Goal: Transaction & Acquisition: Obtain resource

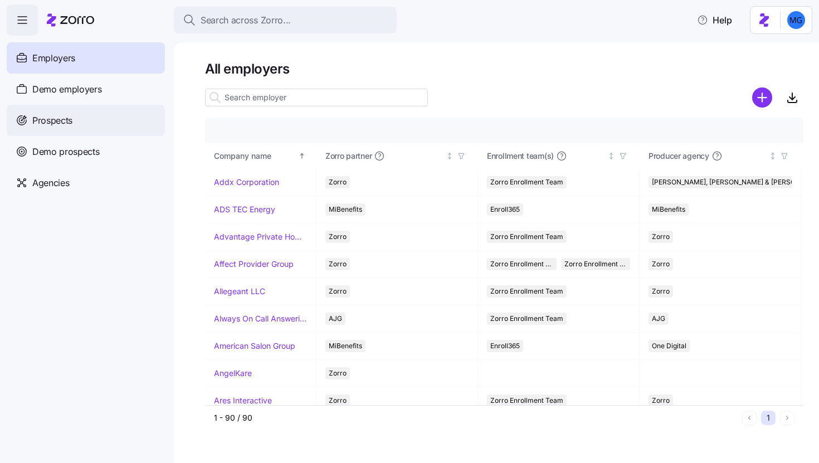
click at [76, 123] on div "Prospects" at bounding box center [86, 120] width 158 height 31
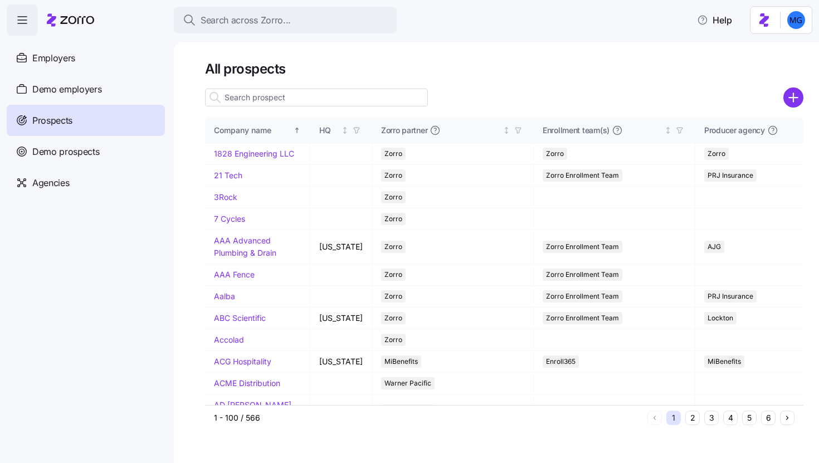
click at [372, 97] on input at bounding box center [316, 98] width 223 height 18
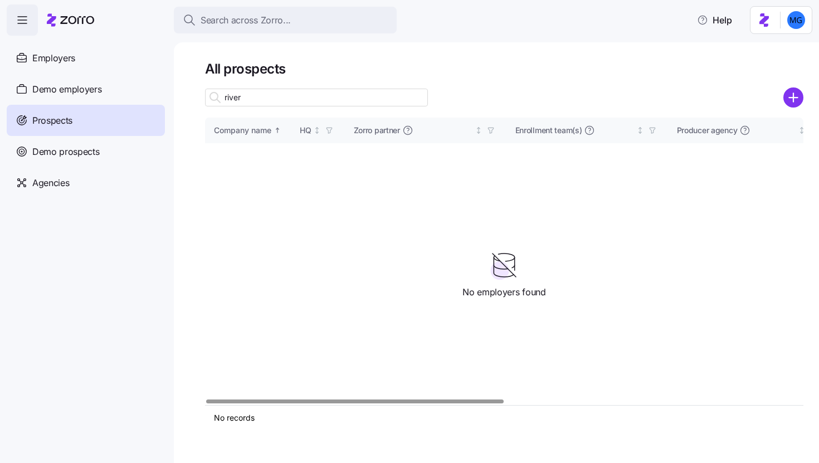
type input "river"
click at [793, 99] on icon "add icon" at bounding box center [793, 98] width 0 height 8
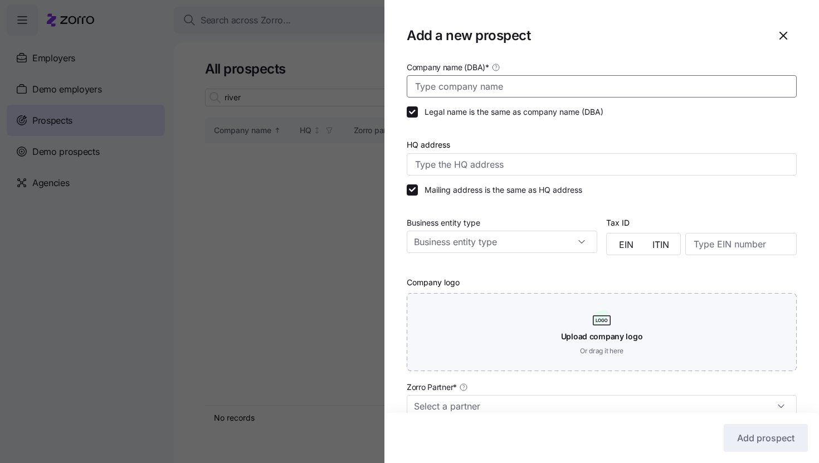
click at [626, 91] on input "Company name (DBA) *" at bounding box center [602, 86] width 390 height 22
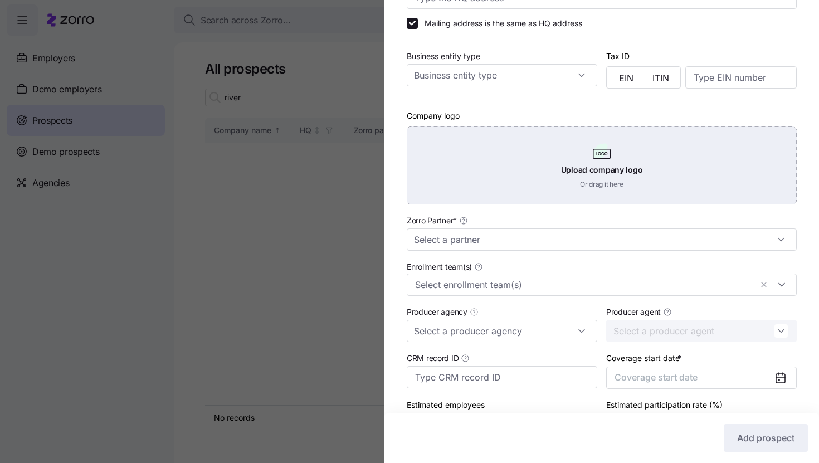
scroll to position [173, 0]
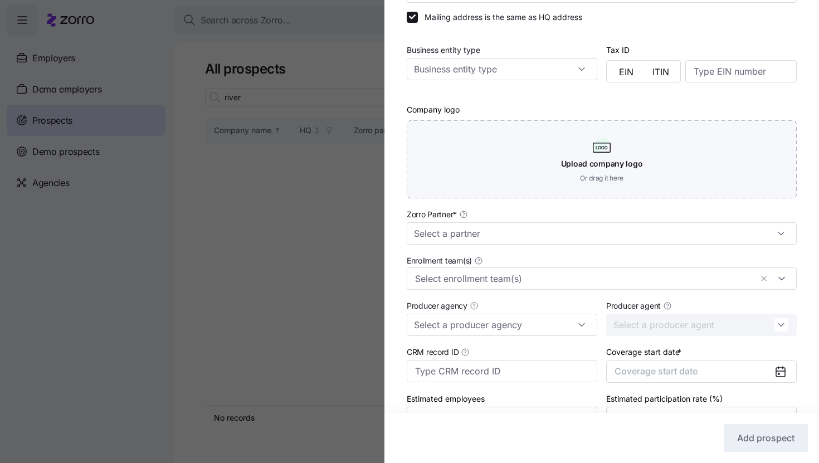
type input "RiverCity Lawnscape"
click at [622, 247] on div "Zorro Partner *" at bounding box center [601, 226] width 399 height 46
click at [626, 233] on input "Zorro Partner *" at bounding box center [602, 233] width 390 height 22
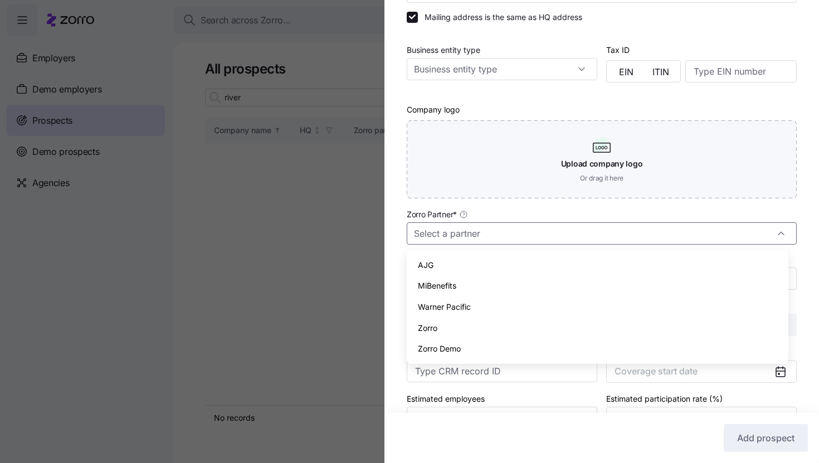
click at [583, 323] on div "Zorro" at bounding box center [597, 328] width 373 height 21
type input "Zorro"
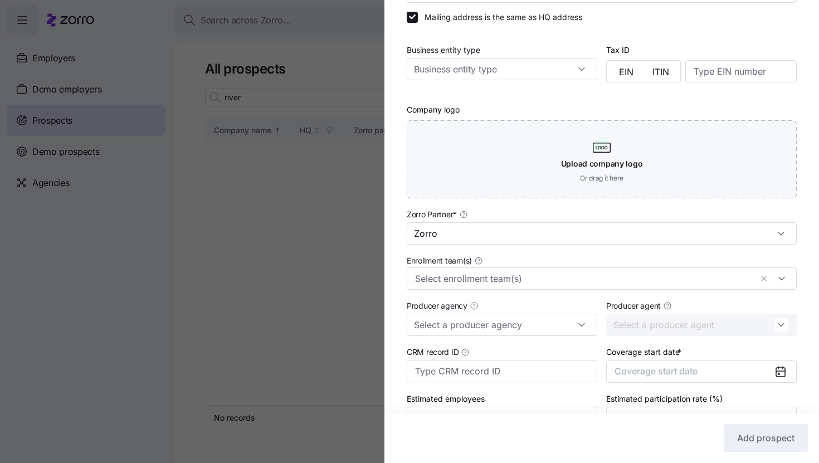
scroll to position [240, 0]
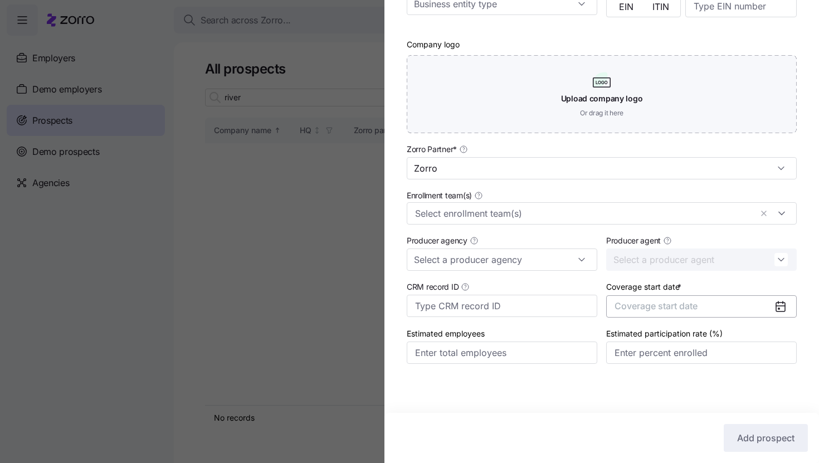
click at [703, 314] on button "Coverage start date" at bounding box center [701, 306] width 191 height 22
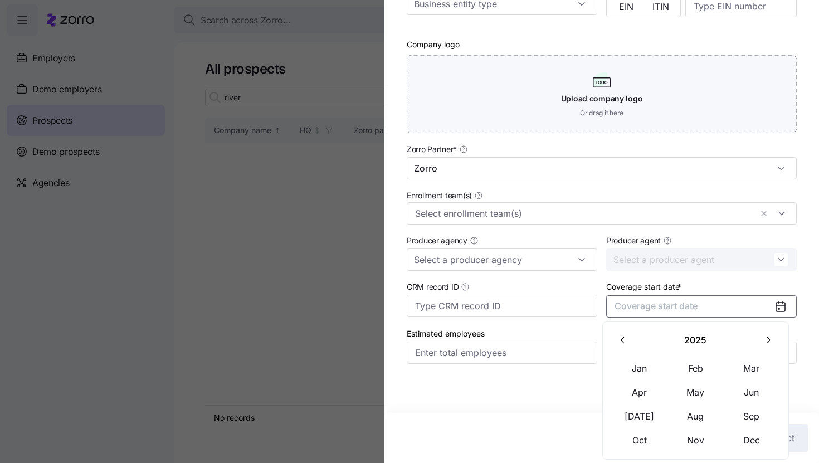
click at [763, 344] on icon "button" at bounding box center [768, 340] width 11 height 11
click at [647, 373] on button "Jan" at bounding box center [640, 368] width 56 height 23
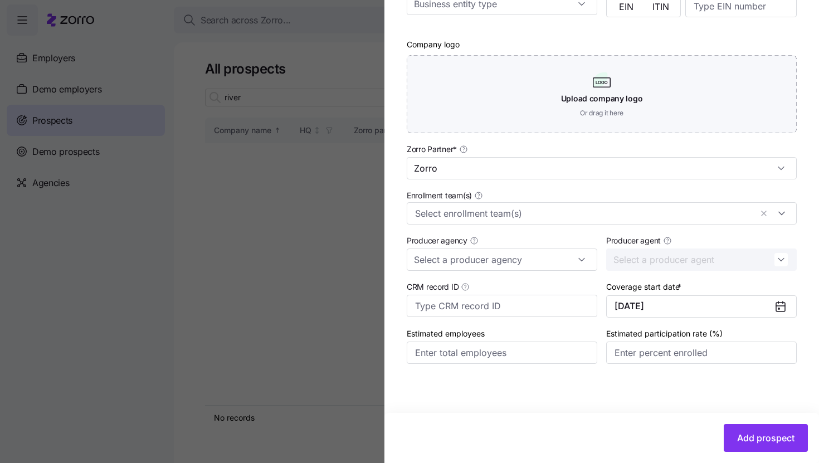
click at [727, 422] on div "Add prospect" at bounding box center [601, 438] width 435 height 50
click at [728, 427] on button "Add prospect" at bounding box center [766, 438] width 84 height 28
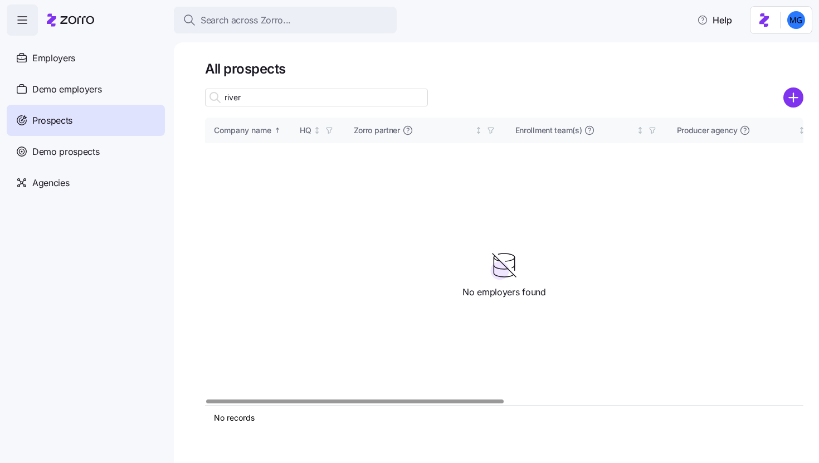
click at [400, 103] on input "river" at bounding box center [316, 98] width 223 height 18
type input "rive"
click at [245, 166] on link "RiverCity Lawnscape" at bounding box center [235, 160] width 42 height 22
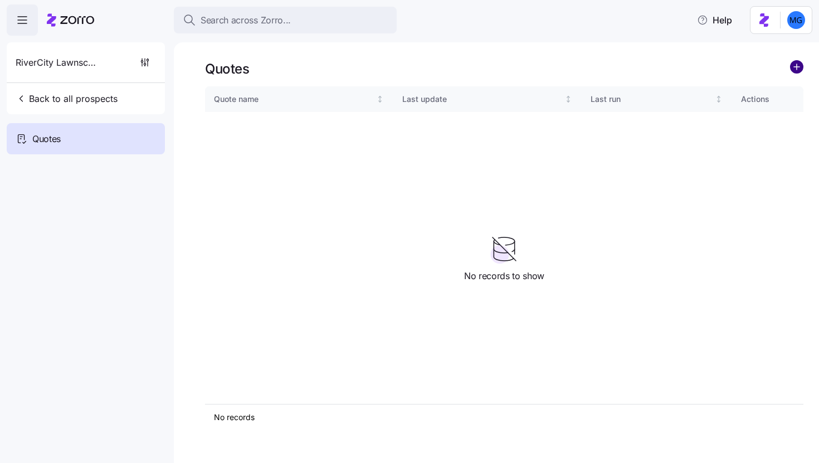
click at [795, 67] on circle "add icon" at bounding box center [797, 67] width 12 height 12
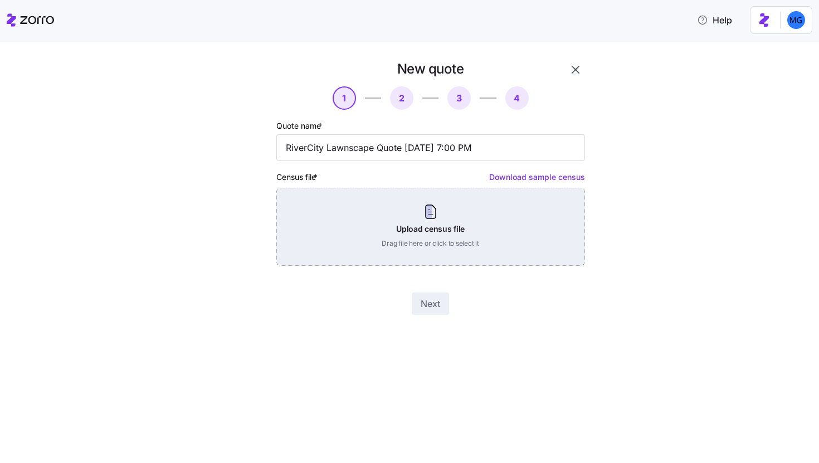
click at [448, 216] on div "Upload census file Drag file here or click to select it" at bounding box center [430, 227] width 309 height 78
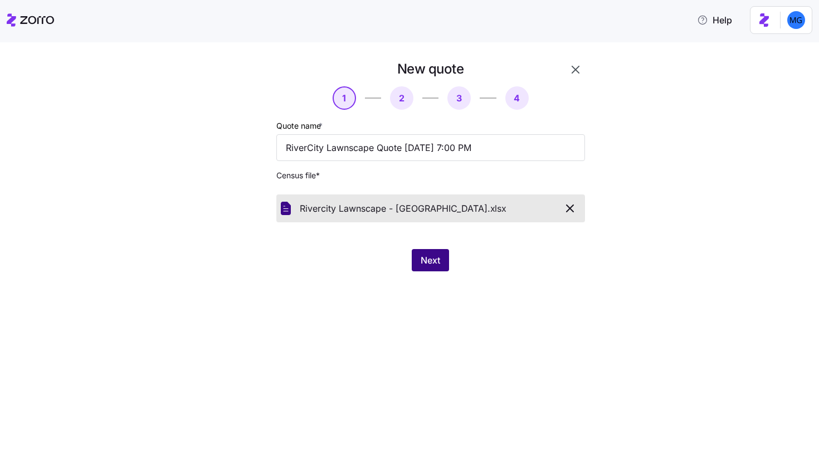
click at [425, 257] on span "Next" at bounding box center [431, 260] width 20 height 13
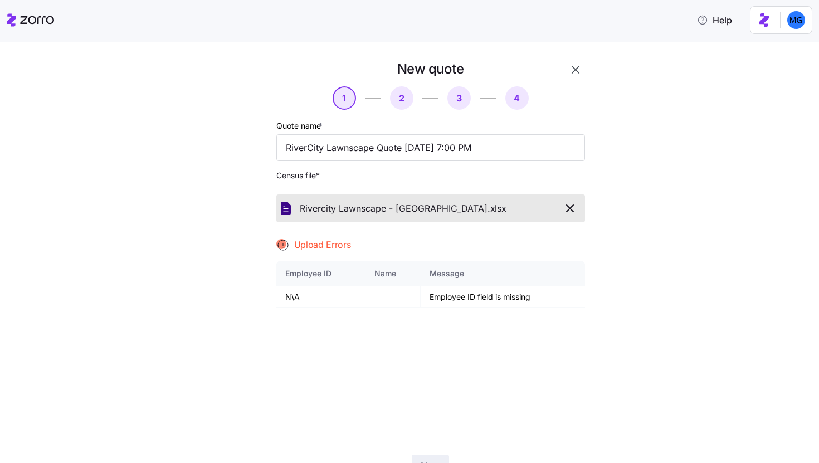
click at [563, 211] on icon "button" at bounding box center [569, 208] width 13 height 13
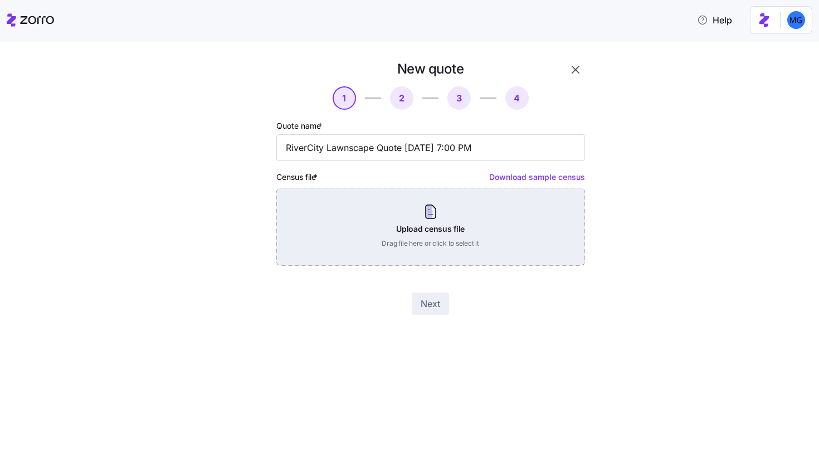
click at [477, 216] on div "Upload census file Drag file here or click to select it" at bounding box center [430, 227] width 309 height 78
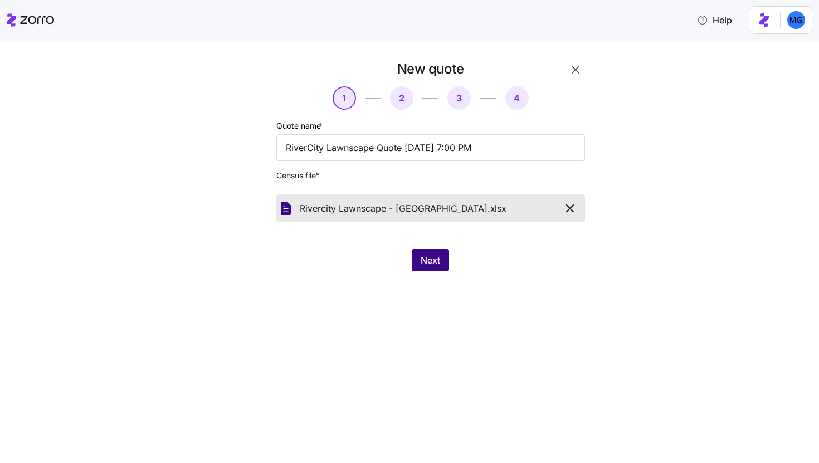
click at [426, 261] on span "Next" at bounding box center [431, 260] width 20 height 13
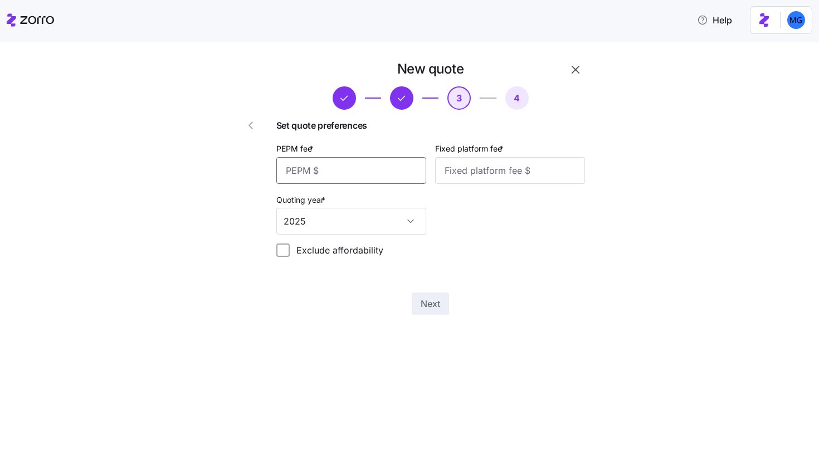
click at [369, 176] on input "PEPM fee *" at bounding box center [351, 170] width 150 height 27
type input "55"
click at [469, 171] on input "Fixed platform fee *" at bounding box center [510, 170] width 150 height 27
type input "100"
click at [434, 297] on button "Next" at bounding box center [430, 304] width 37 height 22
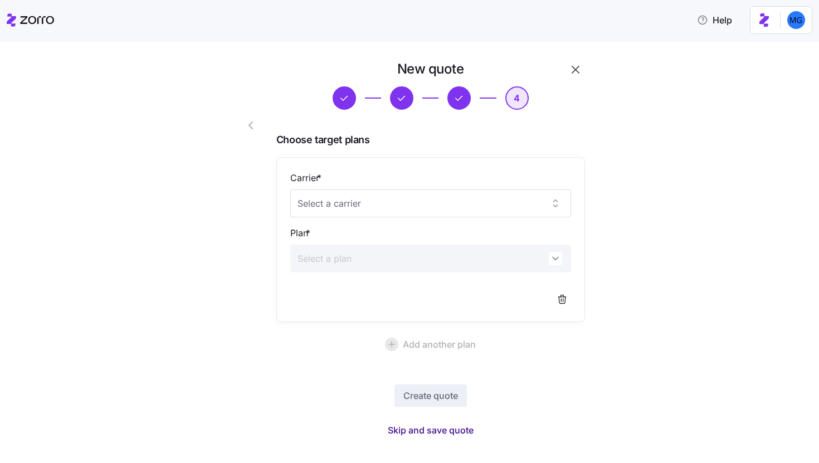
click at [428, 426] on span "Skip and save quote" at bounding box center [431, 429] width 86 height 13
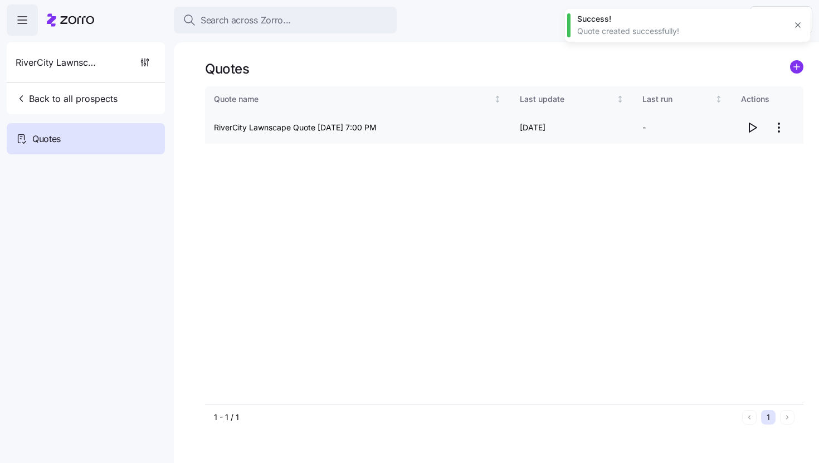
click at [751, 128] on icon "button" at bounding box center [752, 127] width 13 height 13
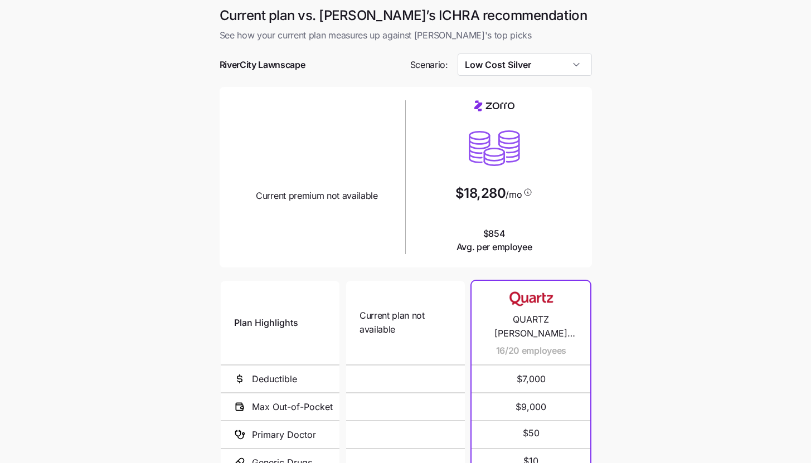
scroll to position [144, 0]
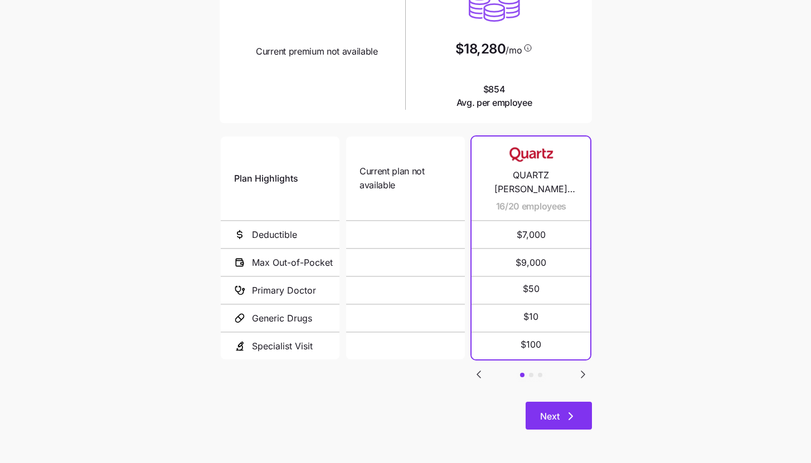
click at [562, 428] on button "Next" at bounding box center [558, 416] width 66 height 28
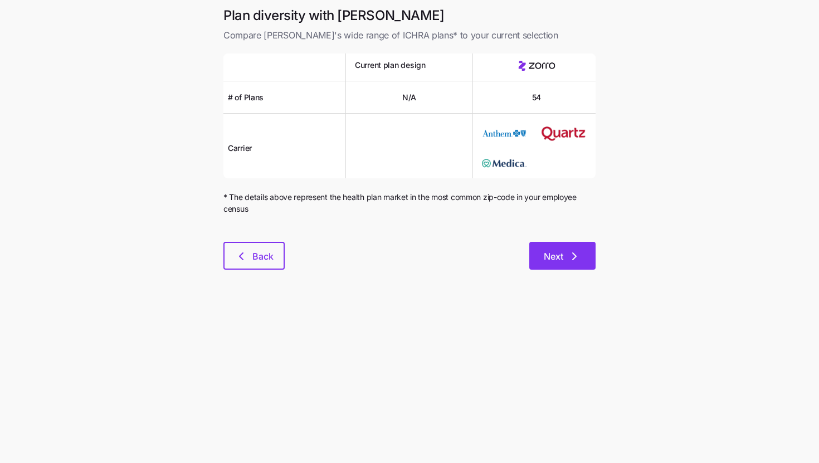
click at [579, 267] on button "Next" at bounding box center [562, 256] width 66 height 28
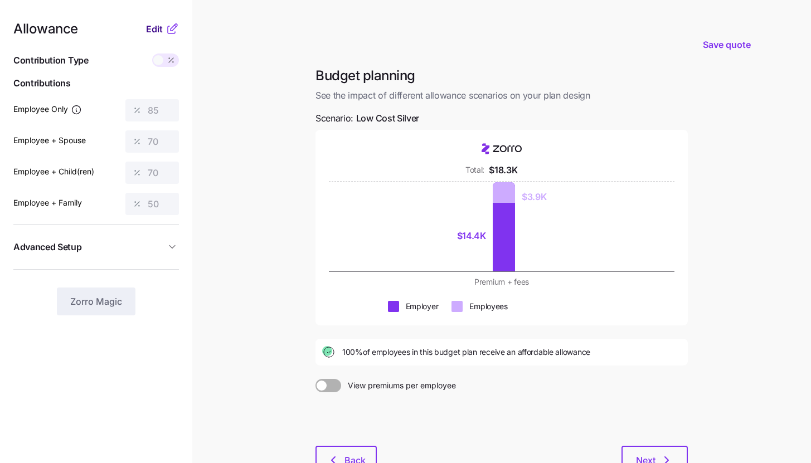
click at [163, 33] on button "Edit" at bounding box center [156, 28] width 20 height 13
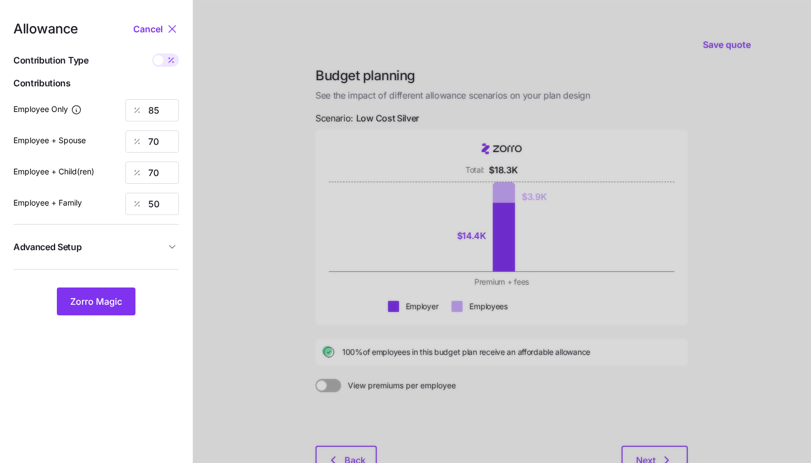
click at [135, 249] on span "Advanced Setup" at bounding box center [89, 247] width 152 height 14
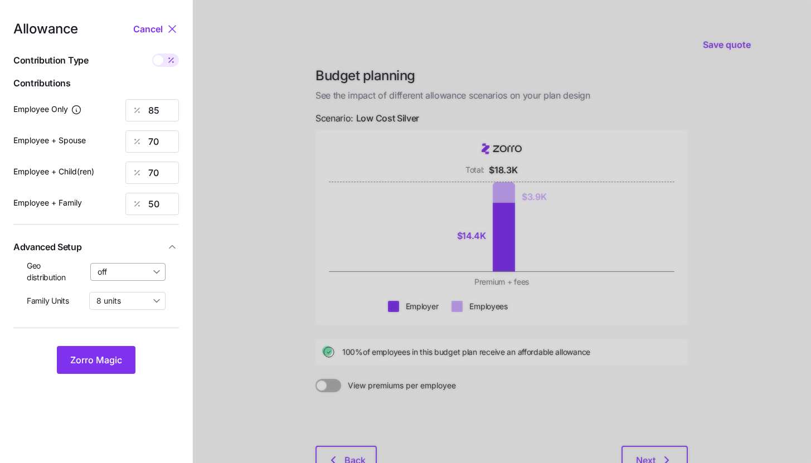
click at [137, 274] on input "off" at bounding box center [128, 272] width 76 height 18
click at [134, 335] on span "By state (2)" at bounding box center [122, 336] width 43 height 12
type input "By state (2)"
click at [119, 356] on span "Zorro Magic" at bounding box center [96, 359] width 52 height 13
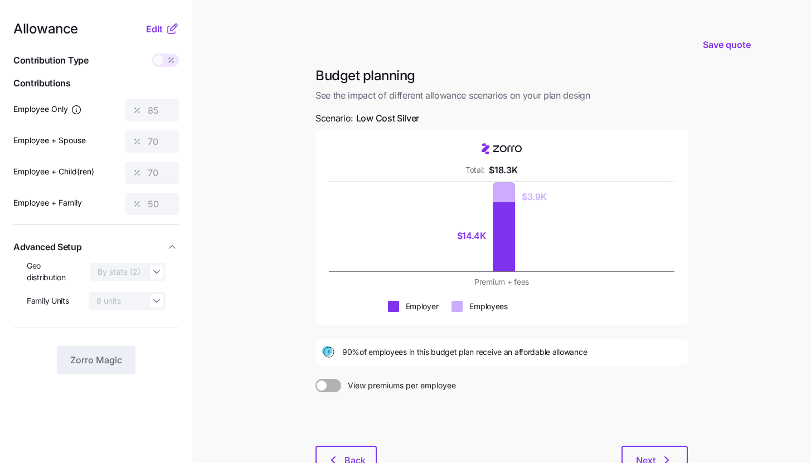
click at [169, 28] on icon at bounding box center [171, 28] width 13 height 13
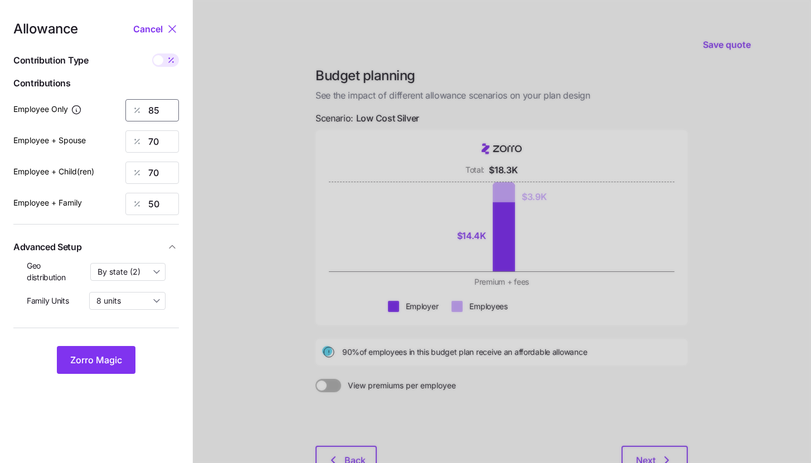
click at [161, 105] on input "85" at bounding box center [151, 110] width 53 height 22
click at [105, 364] on span "Zorro Magic" at bounding box center [96, 359] width 52 height 13
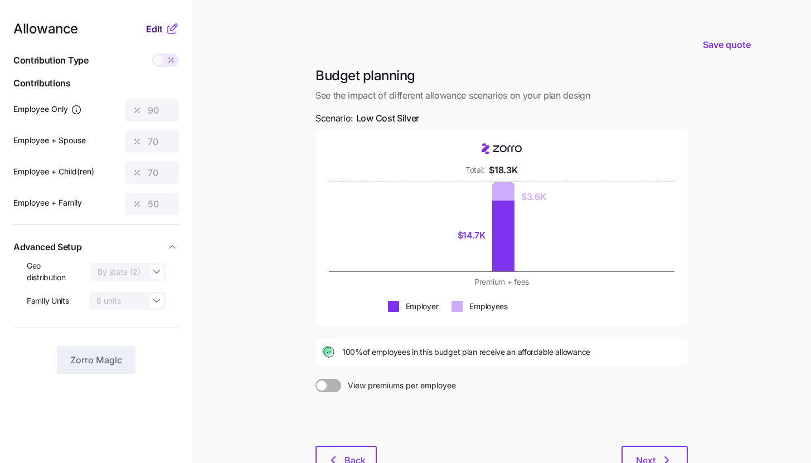
click at [163, 33] on button "Edit" at bounding box center [156, 28] width 20 height 13
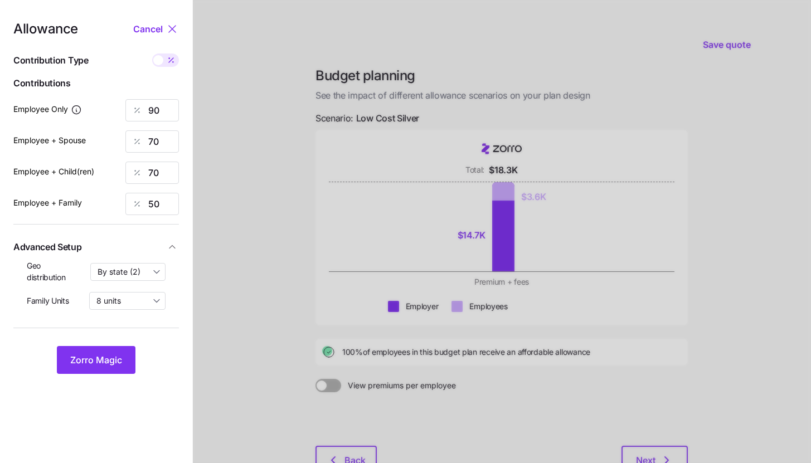
click at [174, 60] on icon at bounding box center [171, 60] width 9 height 9
click at [152, 53] on input "checkbox" at bounding box center [152, 53] width 0 height 0
type input "546"
type input "849"
type input "733"
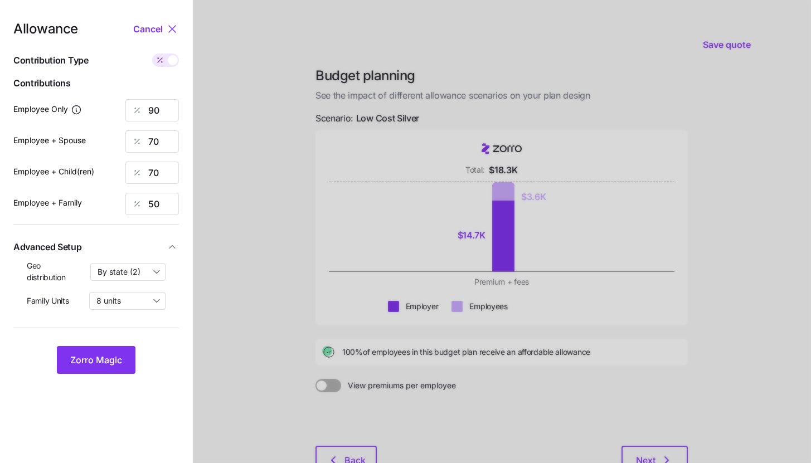
type input "827"
click at [167, 143] on input "849" at bounding box center [151, 141] width 53 height 22
type input "546"
type input "4"
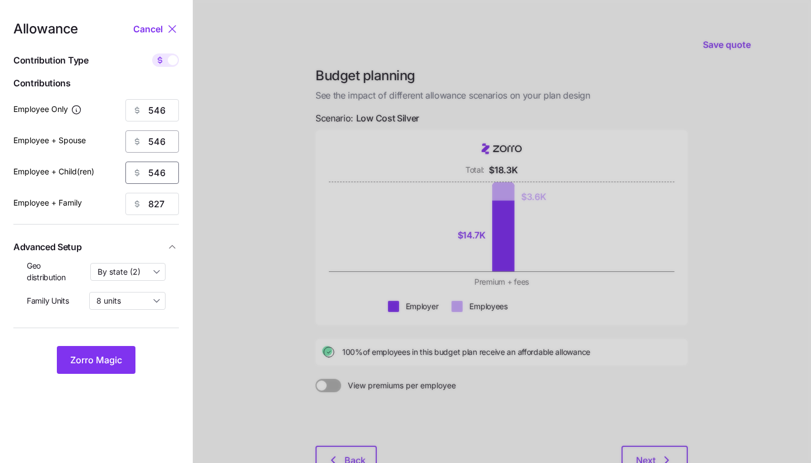
type input "546"
click at [124, 366] on button "Zorro Magic" at bounding box center [96, 360] width 79 height 28
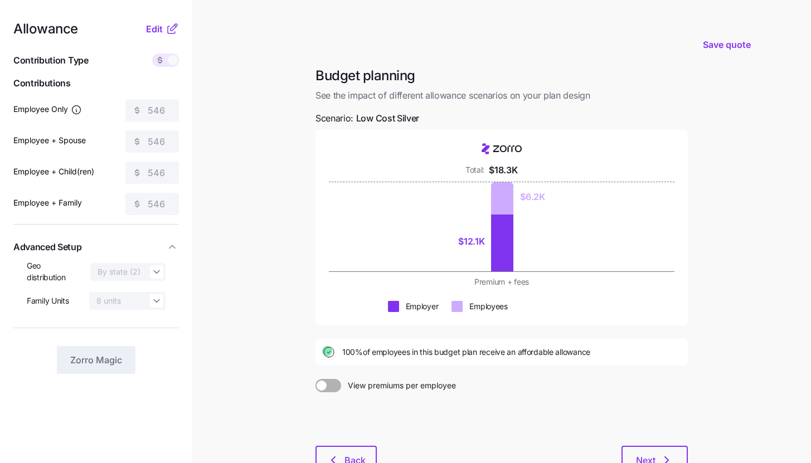
click at [171, 32] on icon at bounding box center [171, 28] width 13 height 13
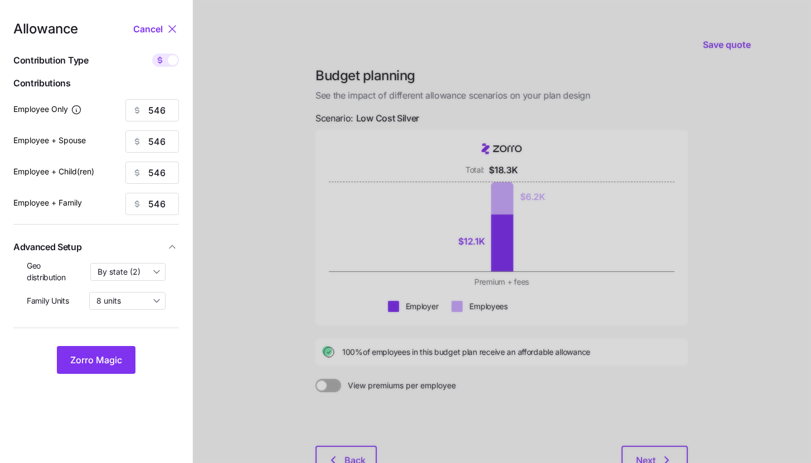
click at [172, 55] on span at bounding box center [173, 60] width 10 height 10
click at [152, 53] on input "checkbox" at bounding box center [152, 53] width 0 height 0
type input "90"
type input "45"
type input "52"
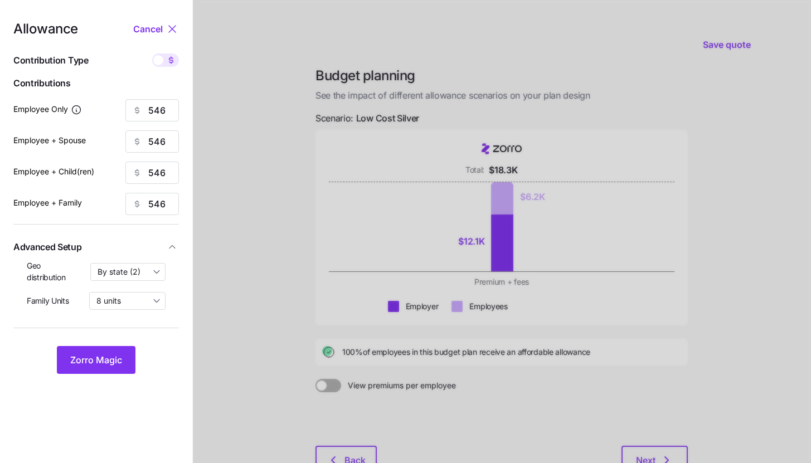
type input "33"
click at [160, 113] on input "90" at bounding box center [151, 110] width 53 height 22
click at [106, 364] on span "Zorro Magic" at bounding box center [96, 359] width 52 height 13
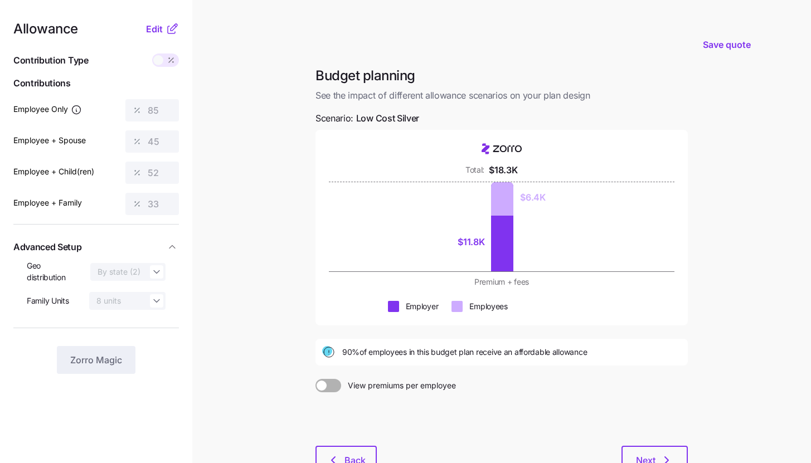
click at [165, 25] on icon at bounding box center [171, 28] width 13 height 13
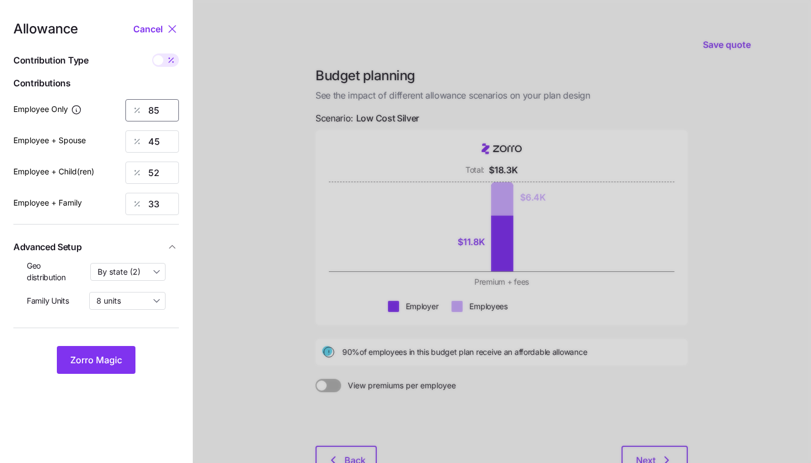
click at [163, 103] on input "85" at bounding box center [151, 110] width 53 height 22
type input "86"
click at [111, 362] on span "Zorro Magic" at bounding box center [96, 359] width 52 height 13
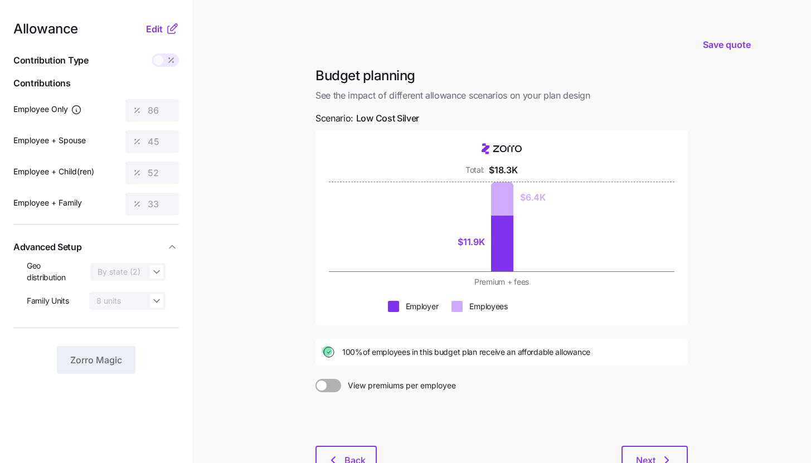
click at [172, 31] on icon at bounding box center [174, 27] width 7 height 7
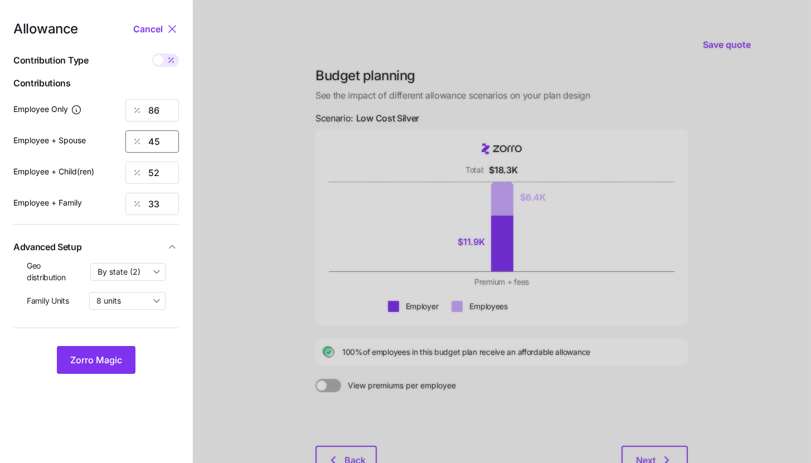
click at [166, 138] on input "45" at bounding box center [151, 141] width 53 height 22
type input "50"
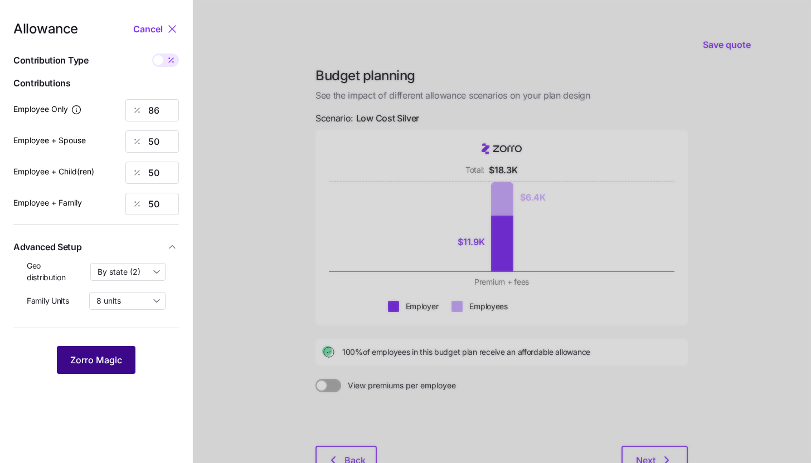
click at [130, 362] on button "Zorro Magic" at bounding box center [96, 360] width 79 height 28
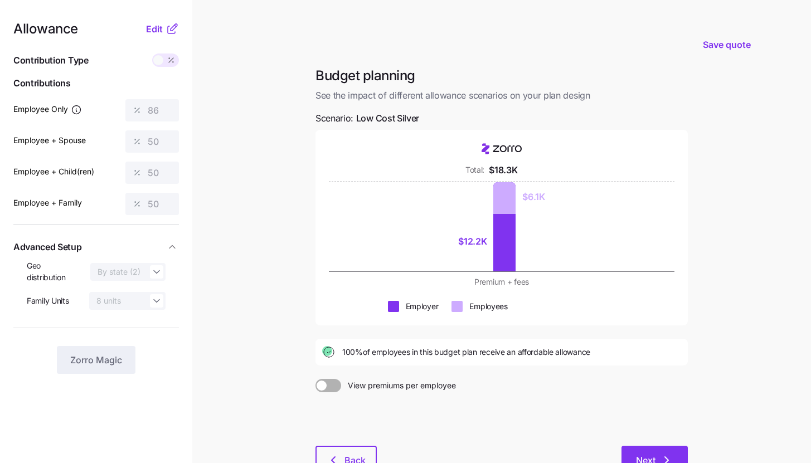
click at [648, 450] on button "Next" at bounding box center [654, 460] width 66 height 28
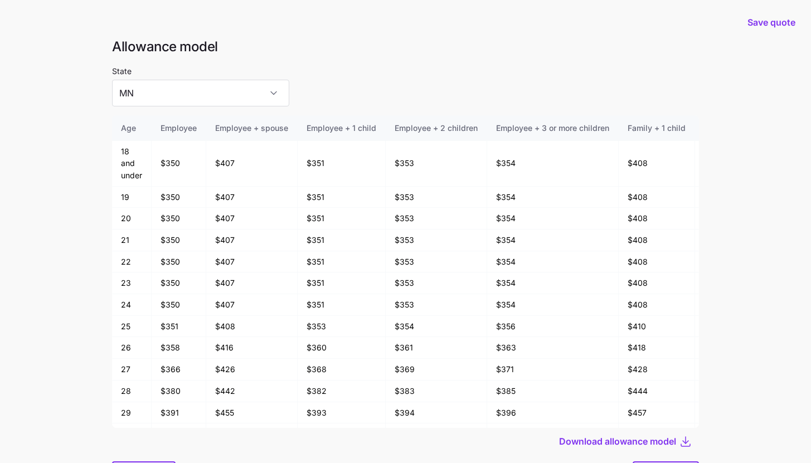
scroll to position [60, 0]
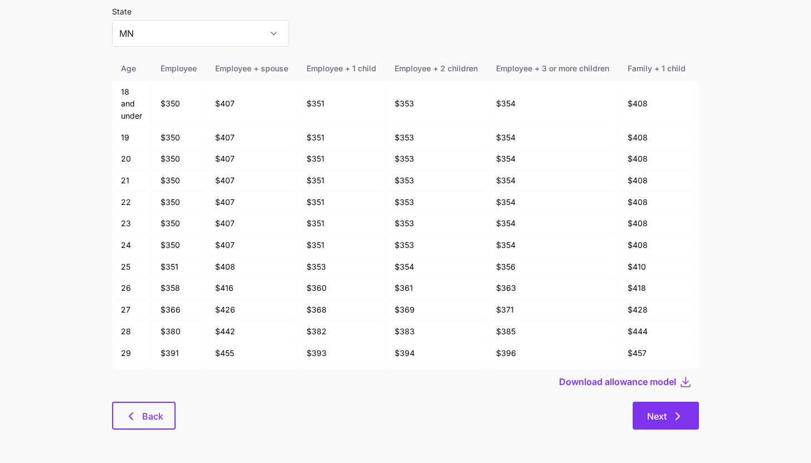
click at [693, 408] on button "Next" at bounding box center [665, 416] width 66 height 28
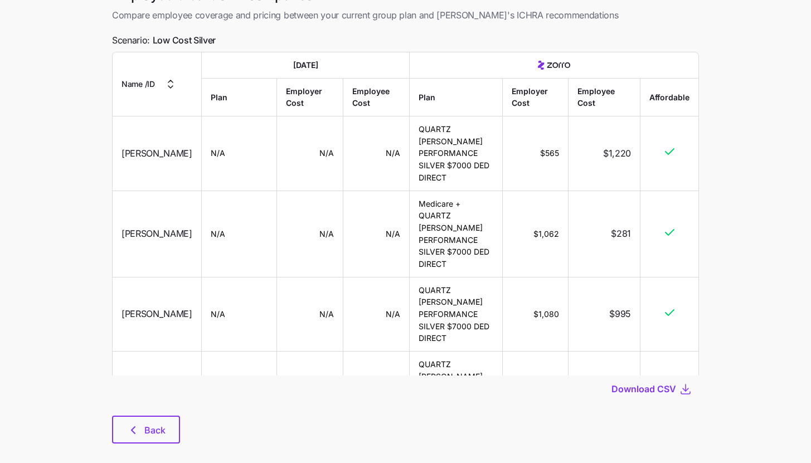
scroll to position [79, 0]
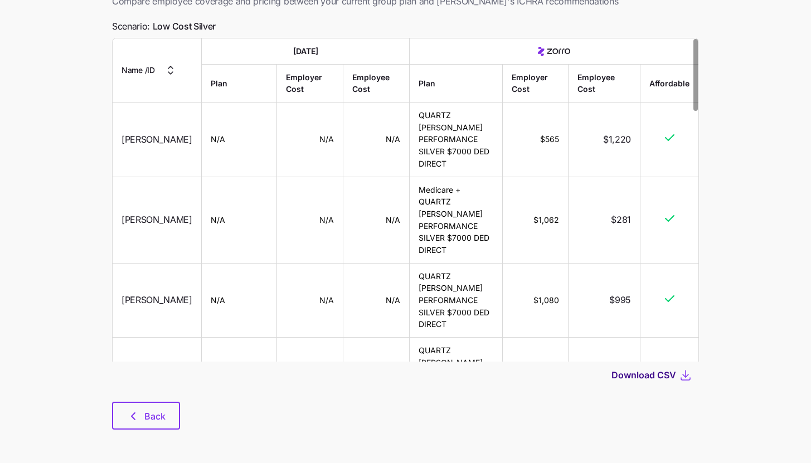
click at [660, 378] on span "Download CSV" at bounding box center [643, 374] width 65 height 13
click at [182, 414] on div "Back" at bounding box center [405, 416] width 587 height 28
click at [167, 414] on button "Back" at bounding box center [146, 416] width 68 height 28
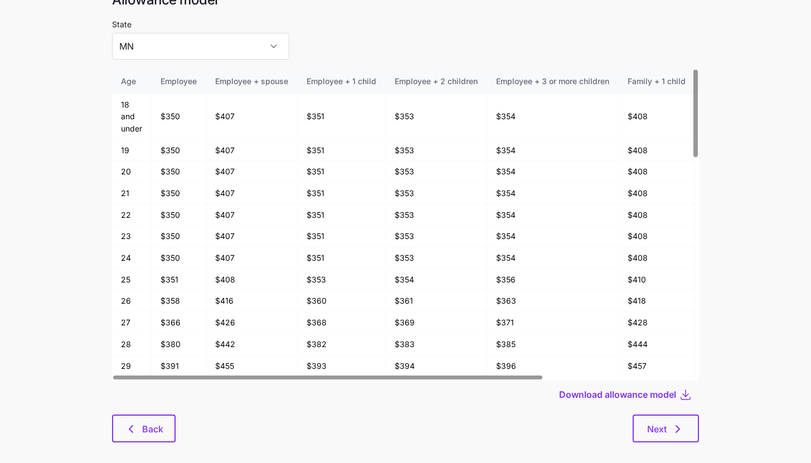
scroll to position [60, 0]
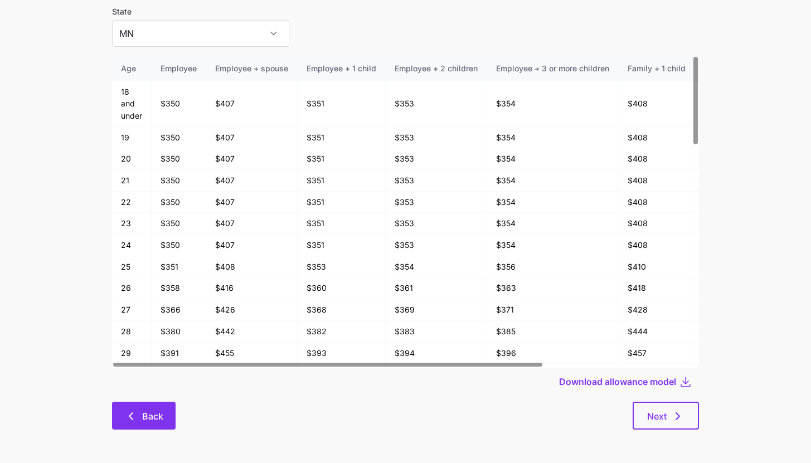
click at [150, 417] on span "Back" at bounding box center [152, 416] width 21 height 13
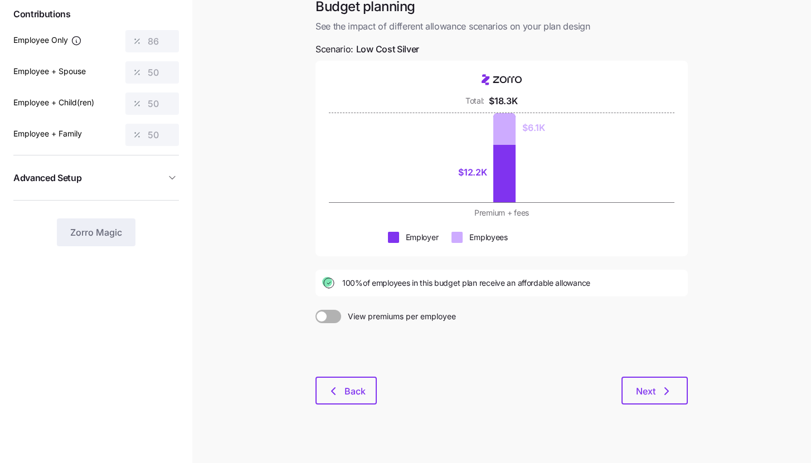
scroll to position [82, 0]
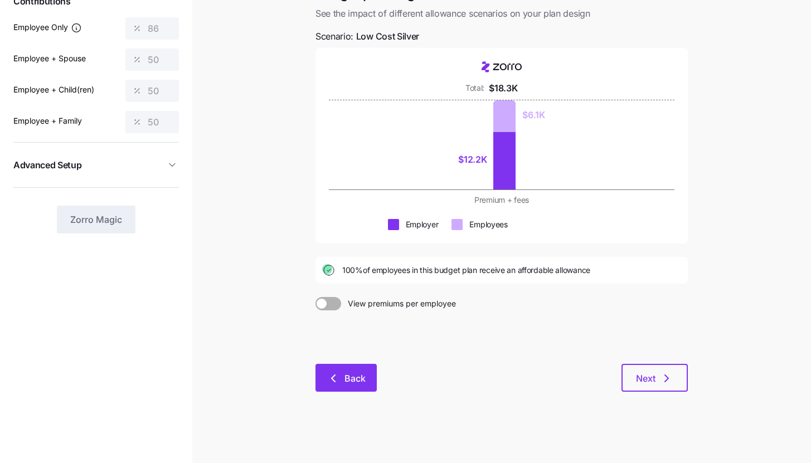
click at [335, 378] on icon "button" at bounding box center [333, 378] width 13 height 13
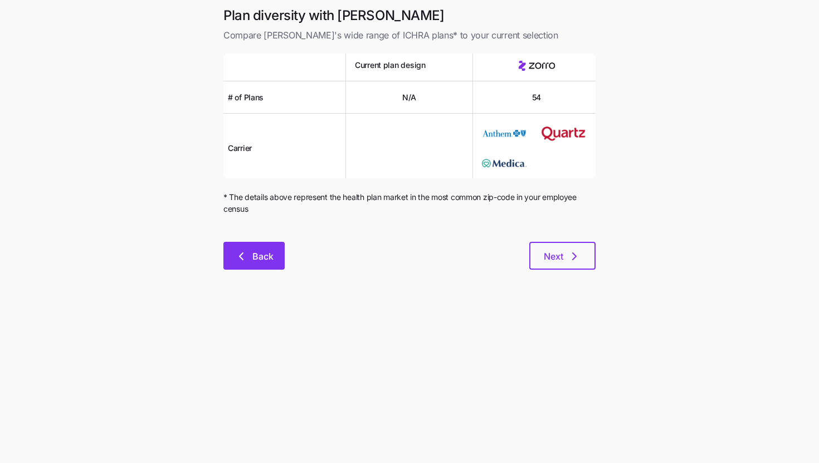
click at [237, 270] on button "Back" at bounding box center [253, 256] width 61 height 28
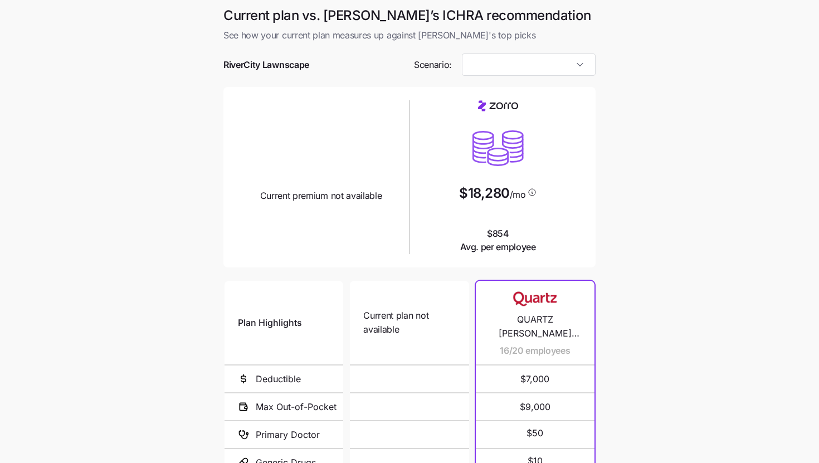
type input "Low Cost Silver"
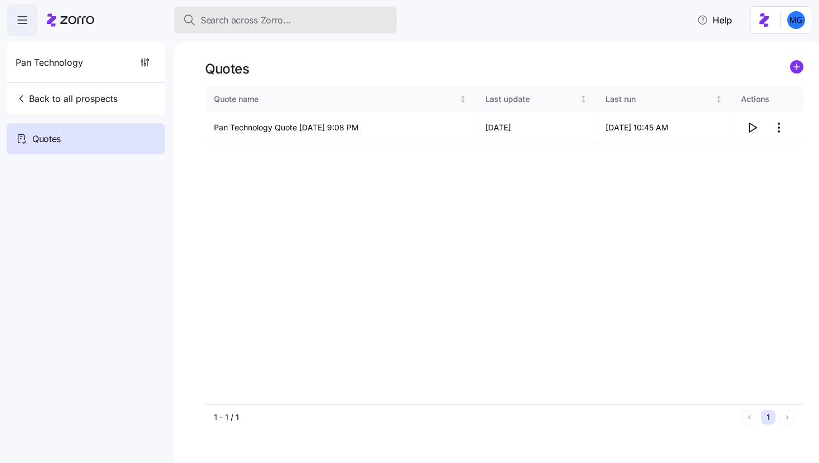
click at [269, 19] on span "Search across Zorro..." at bounding box center [246, 20] width 90 height 14
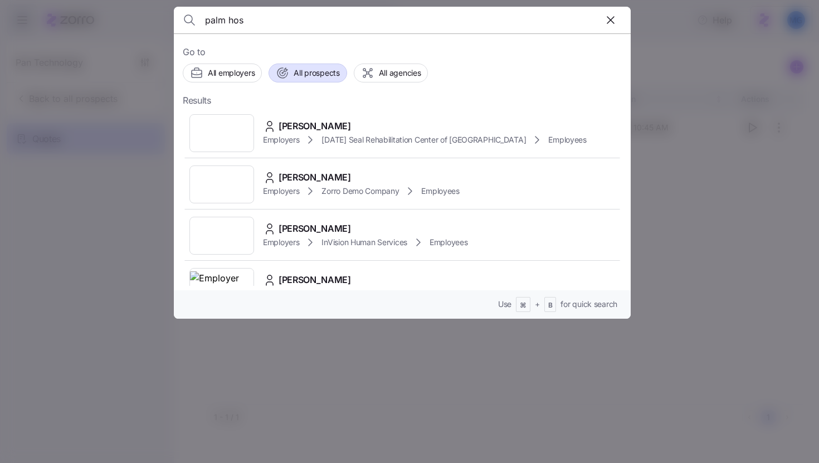
type input "palm hos"
click at [315, 74] on span "All prospects" at bounding box center [317, 72] width 46 height 11
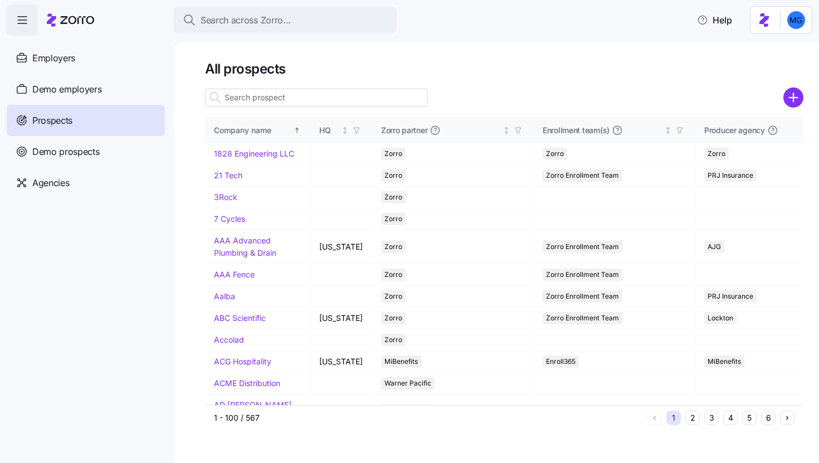
click at [312, 99] on input at bounding box center [316, 98] width 223 height 18
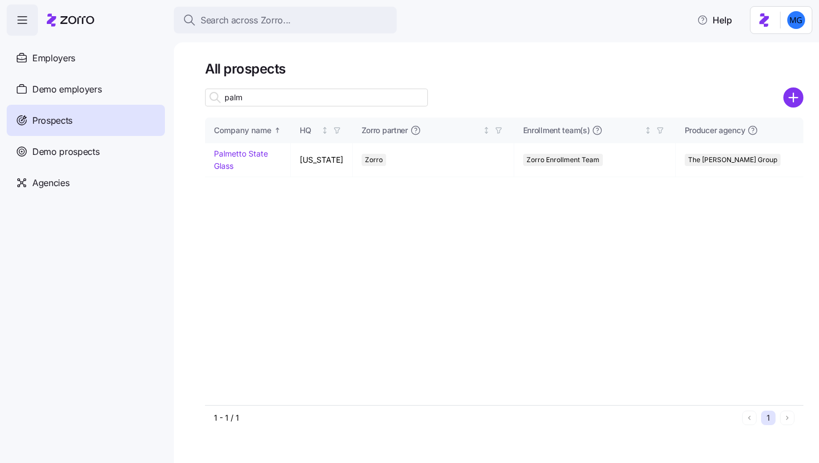
click at [241, 98] on input "palm" at bounding box center [316, 98] width 223 height 18
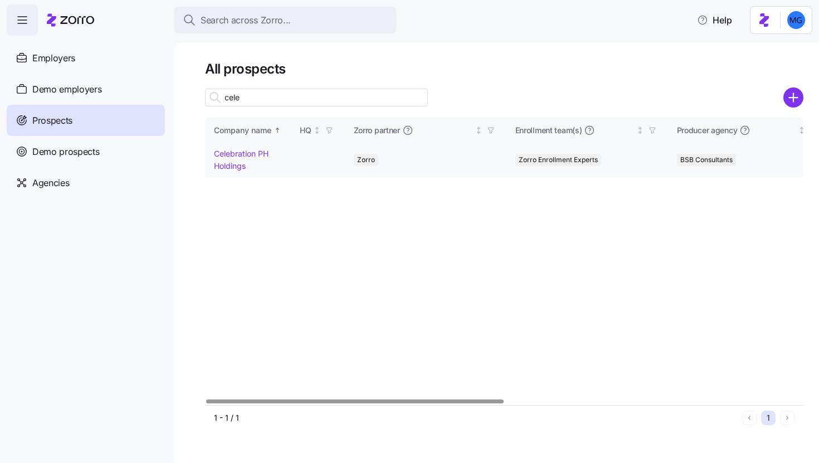
type input "cele"
click at [235, 158] on td "Celebration PH Holdings" at bounding box center [248, 159] width 86 height 33
click at [232, 167] on link "Celebration PH Holdings" at bounding box center [241, 160] width 55 height 22
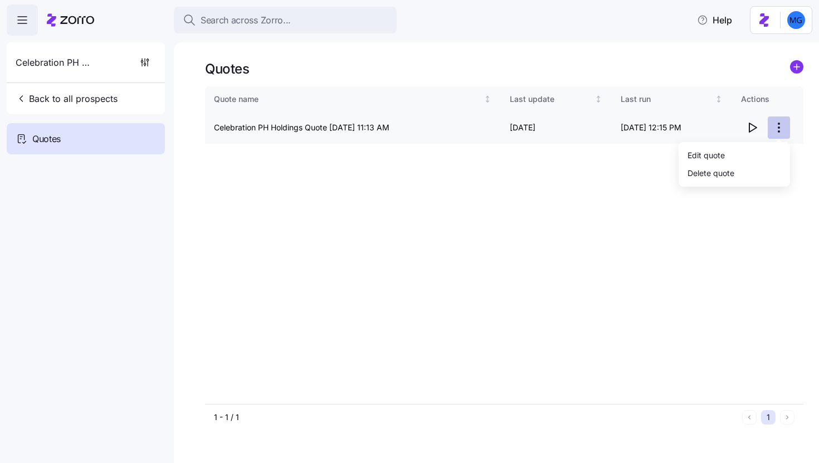
click at [784, 128] on html "Search across Zorro... Help Celebration PH Holdings Back to all prospects Quote…" at bounding box center [409, 228] width 819 height 456
click at [747, 148] on div "Edit quote" at bounding box center [734, 155] width 103 height 18
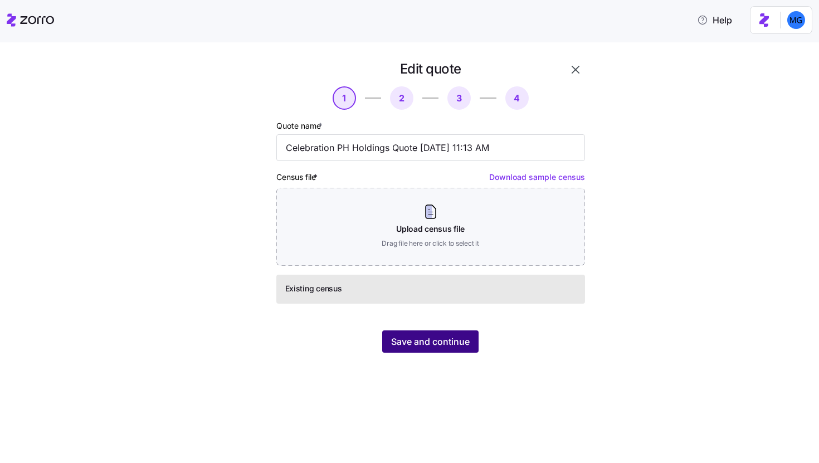
click at [435, 340] on span "Save and continue" at bounding box center [430, 341] width 79 height 13
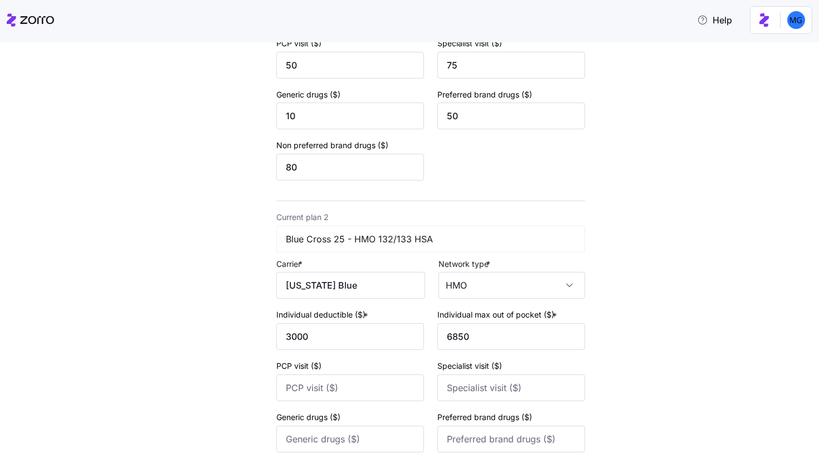
scroll to position [407, 0]
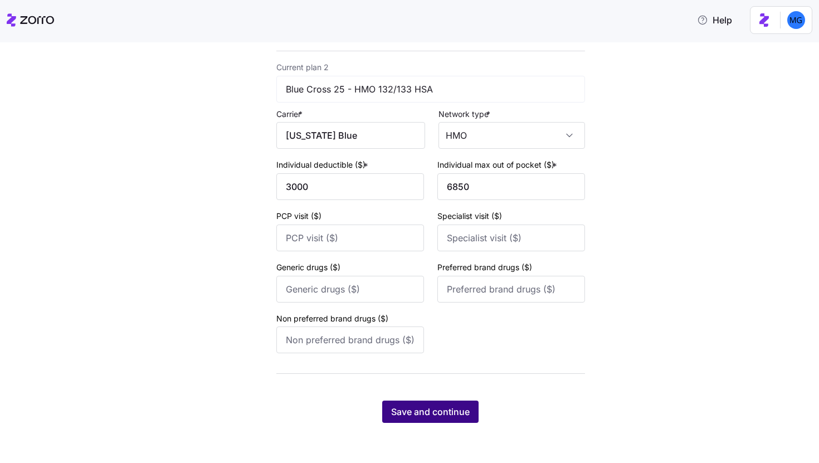
click at [455, 417] on span "Save and continue" at bounding box center [430, 411] width 79 height 13
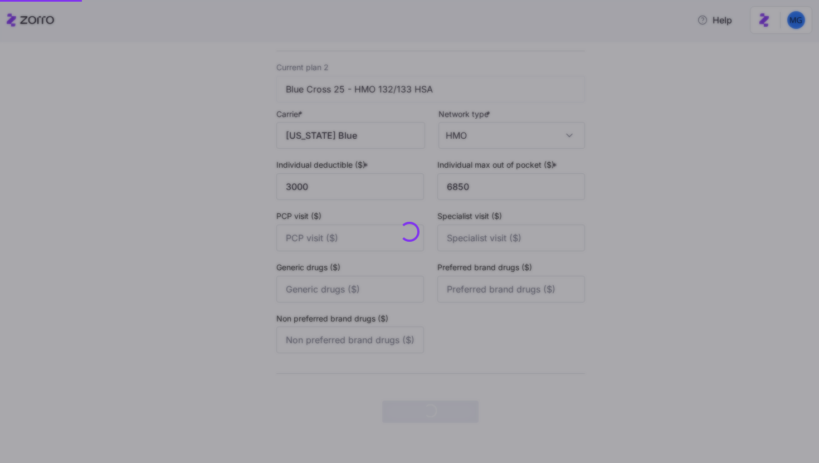
scroll to position [0, 0]
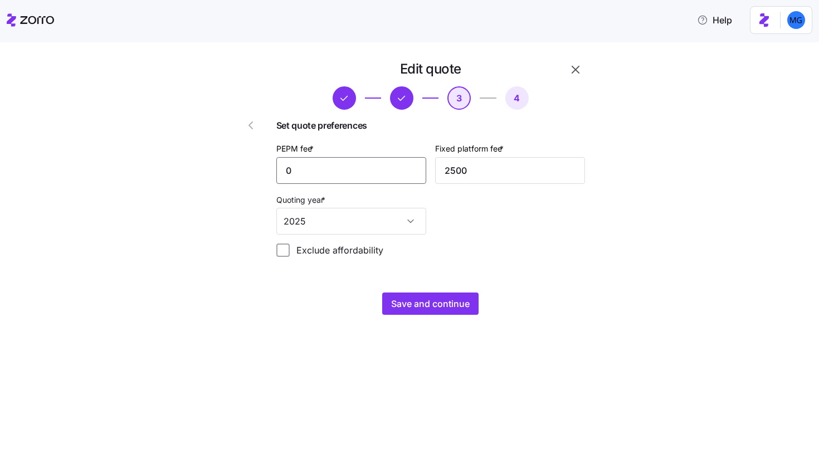
click at [363, 168] on input "0" at bounding box center [351, 170] width 150 height 27
type input "65"
click at [459, 170] on input "2500" at bounding box center [510, 170] width 150 height 27
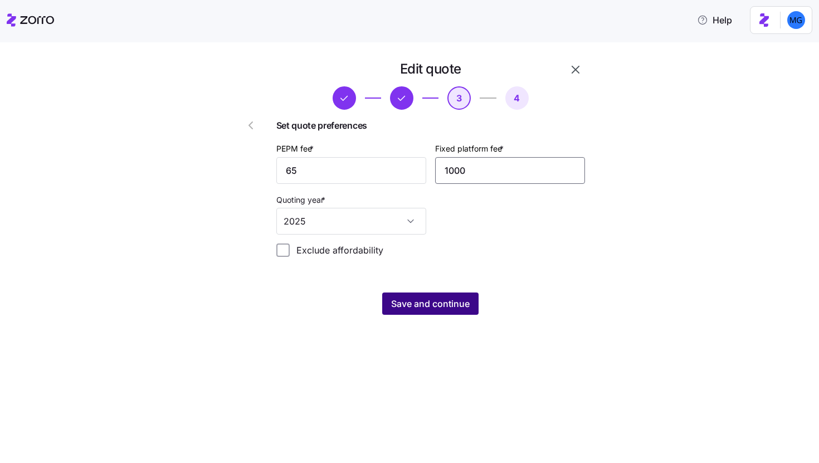
type input "1000"
click at [421, 308] on span "Save and continue" at bounding box center [430, 303] width 79 height 13
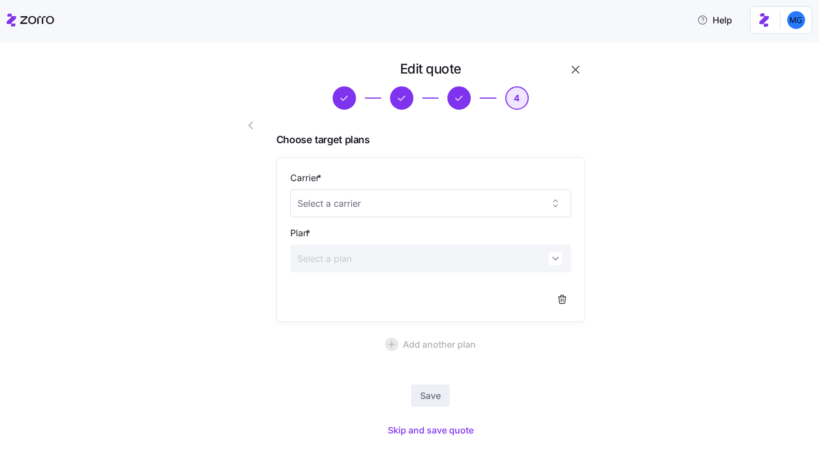
scroll to position [17, 0]
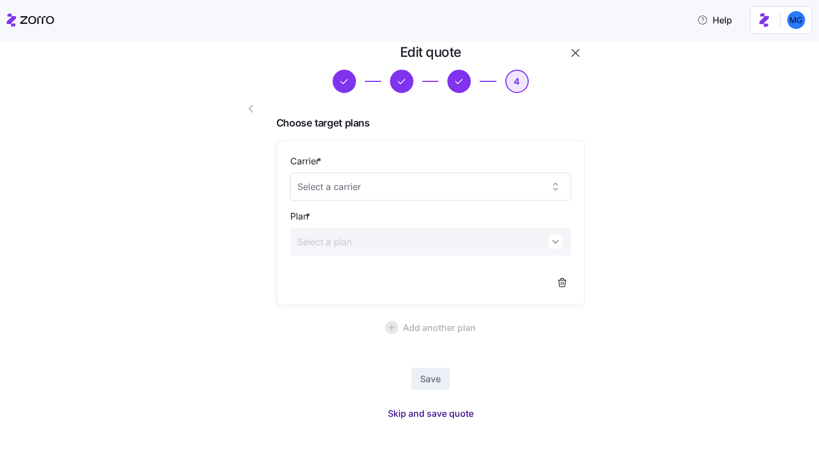
click at [409, 412] on span "Skip and save quote" at bounding box center [431, 413] width 86 height 13
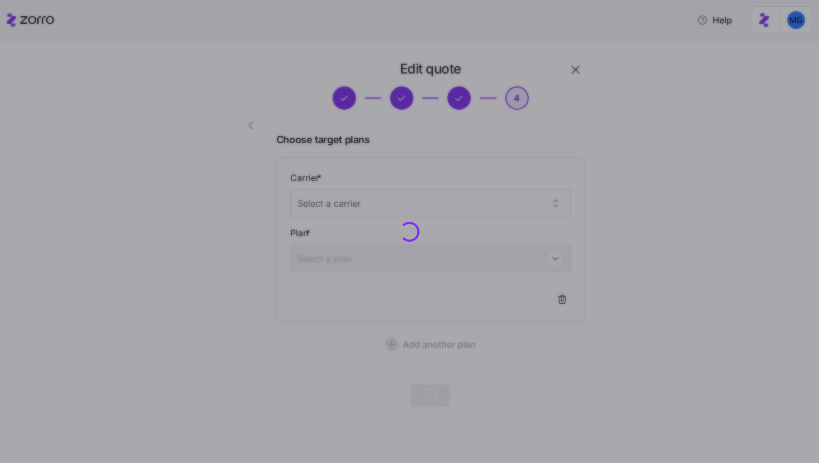
scroll to position [0, 0]
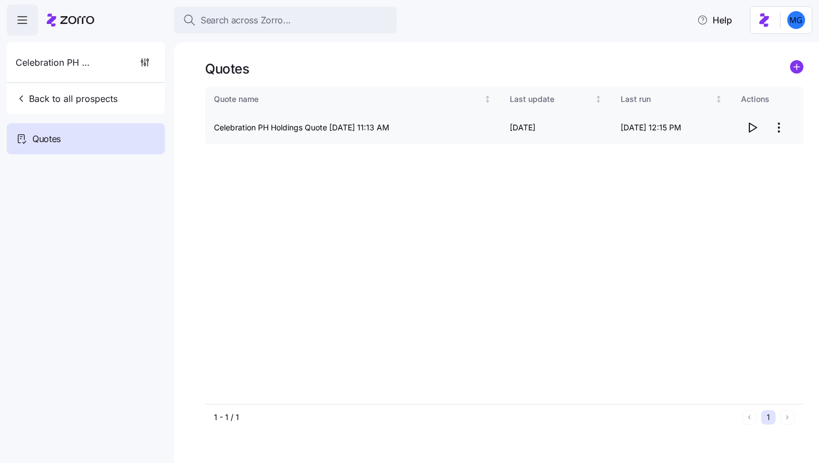
click at [751, 128] on icon "button" at bounding box center [752, 127] width 13 height 13
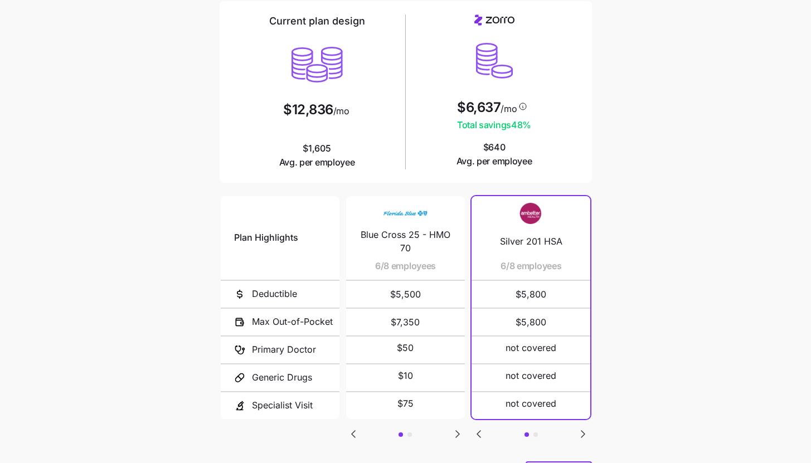
scroll to position [145, 0]
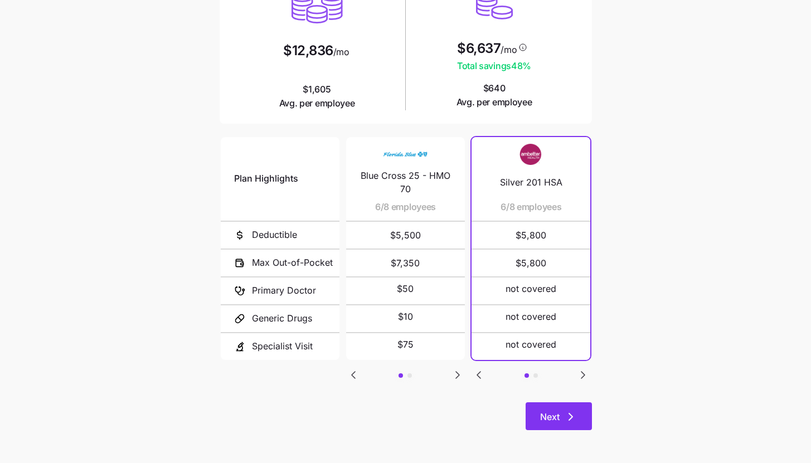
click at [577, 411] on icon "button" at bounding box center [570, 416] width 13 height 13
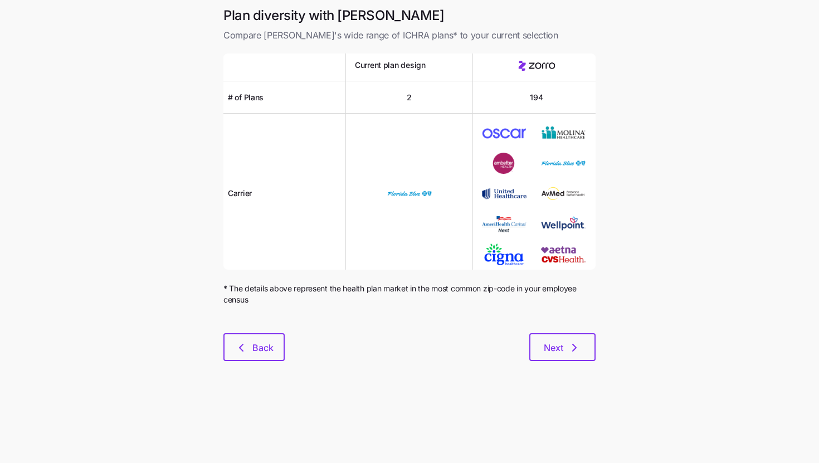
click at [599, 337] on div "Plan diversity with Zorro Compare Zorro's wide range of ICHRA plans* to your cu…" at bounding box center [410, 191] width 390 height 368
click at [588, 343] on button "Next" at bounding box center [562, 347] width 66 height 28
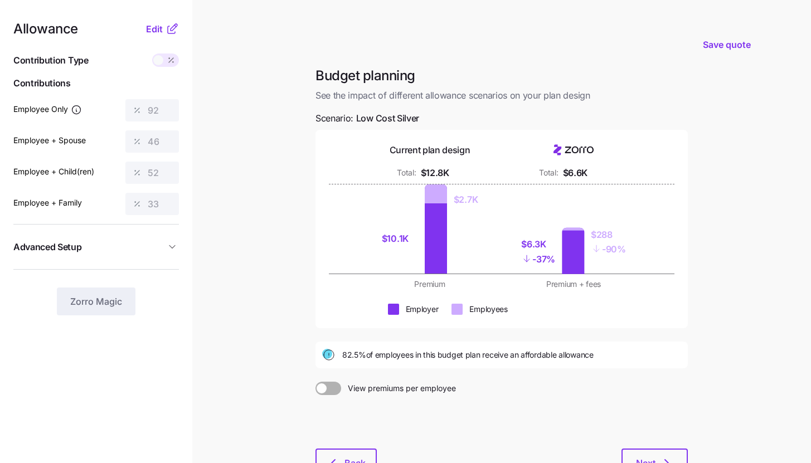
click at [174, 26] on icon at bounding box center [175, 26] width 2 height 2
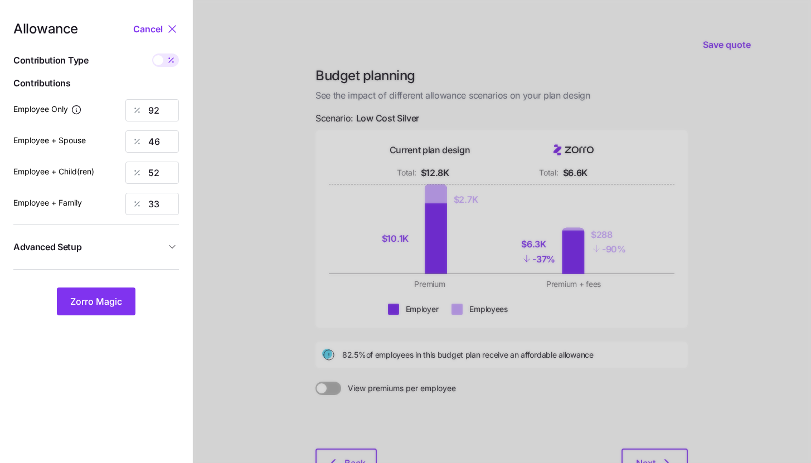
click at [155, 247] on span "Advanced Setup" at bounding box center [89, 247] width 152 height 14
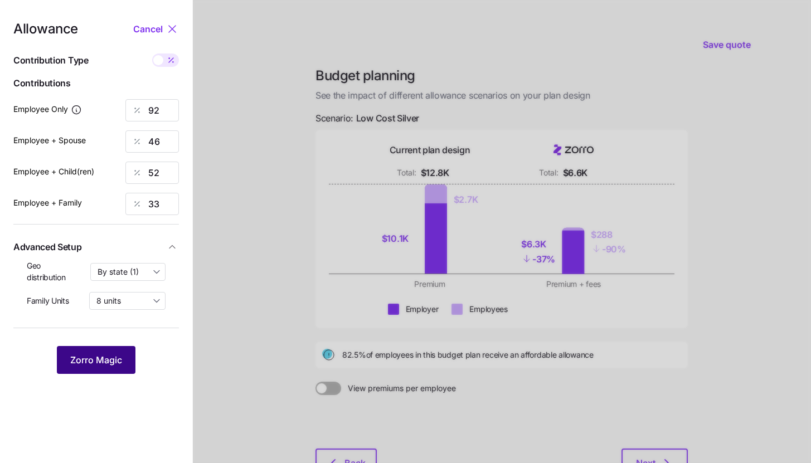
click at [104, 358] on span "Zorro Magic" at bounding box center [96, 359] width 52 height 13
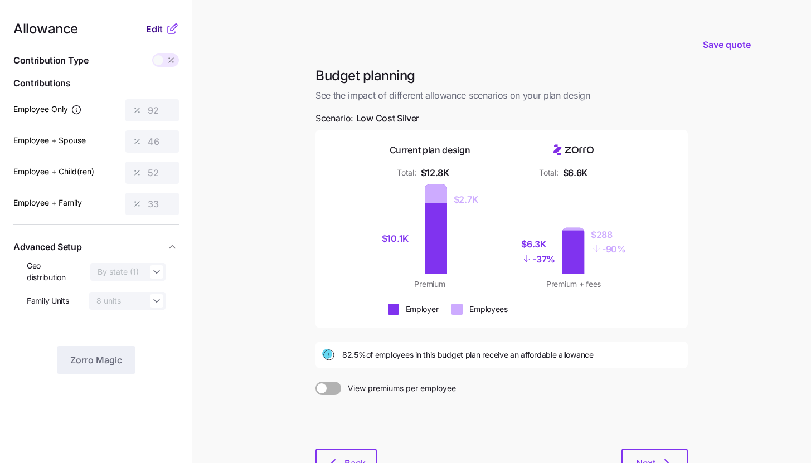
click at [160, 31] on span "Edit" at bounding box center [154, 28] width 17 height 13
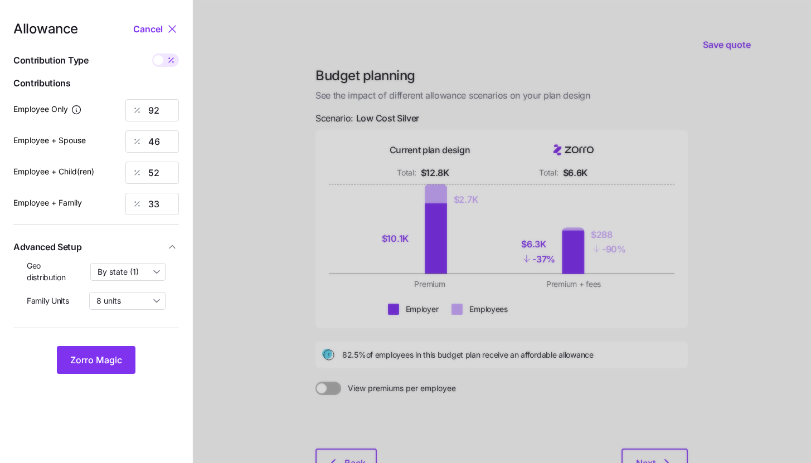
click at [167, 64] on icon at bounding box center [171, 60] width 9 height 9
click at [152, 53] on input "checkbox" at bounding box center [152, 53] width 0 height 0
type input "475"
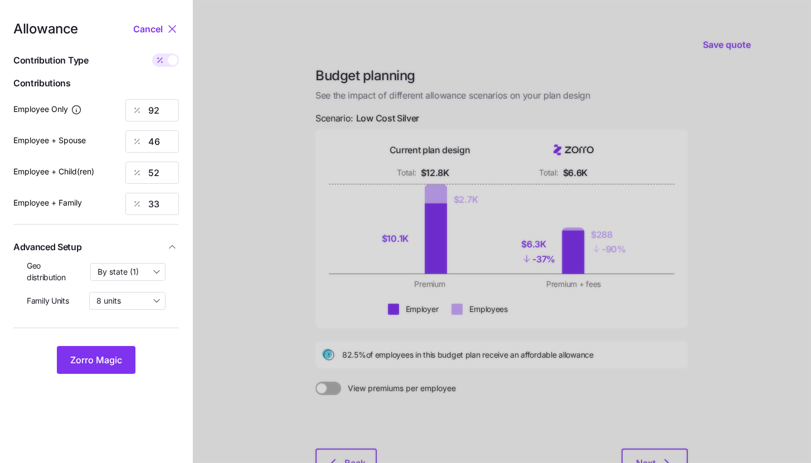
type input "475"
click at [167, 64] on span at bounding box center [160, 59] width 16 height 13
click at [152, 53] on input "checkbox" at bounding box center [152, 53] width 0 height 0
type input "92"
type input "46"
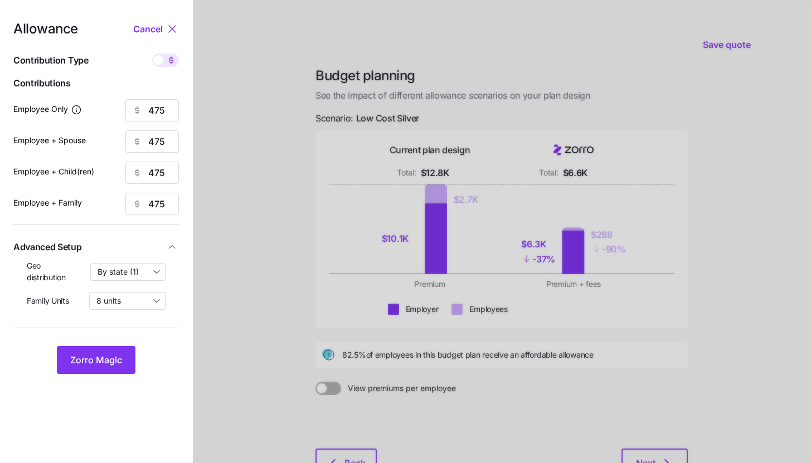
type input "52"
type input "33"
click at [129, 358] on button "Zorro Magic" at bounding box center [96, 360] width 79 height 28
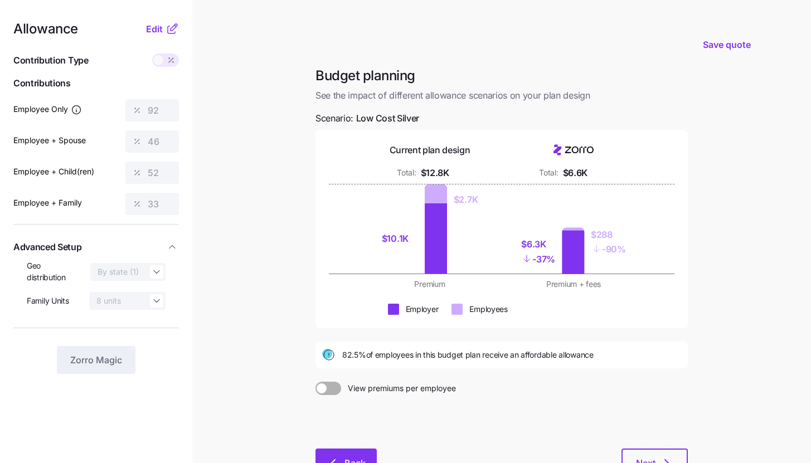
click at [339, 454] on button "Back" at bounding box center [345, 463] width 61 height 28
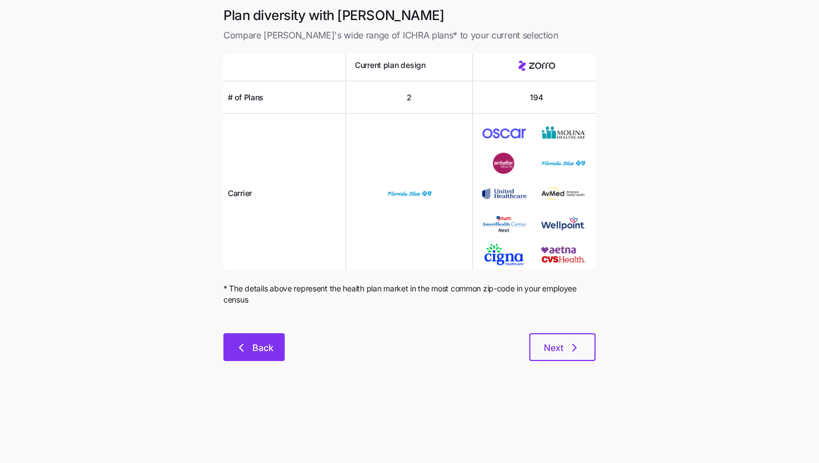
click at [265, 339] on button "Back" at bounding box center [253, 347] width 61 height 28
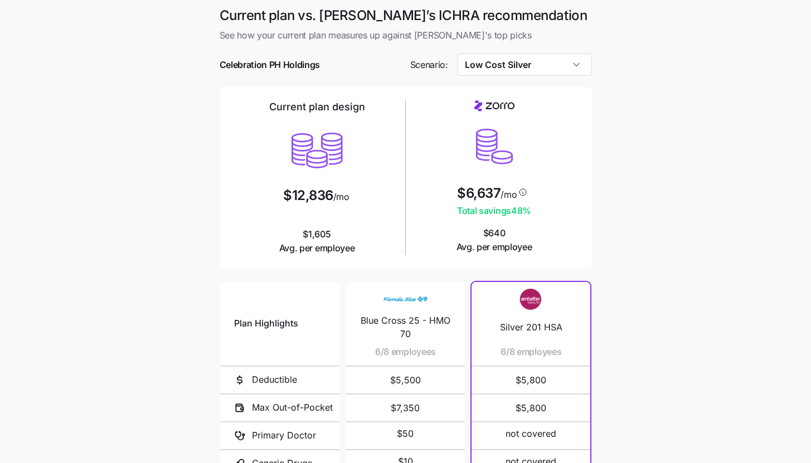
scroll to position [145, 0]
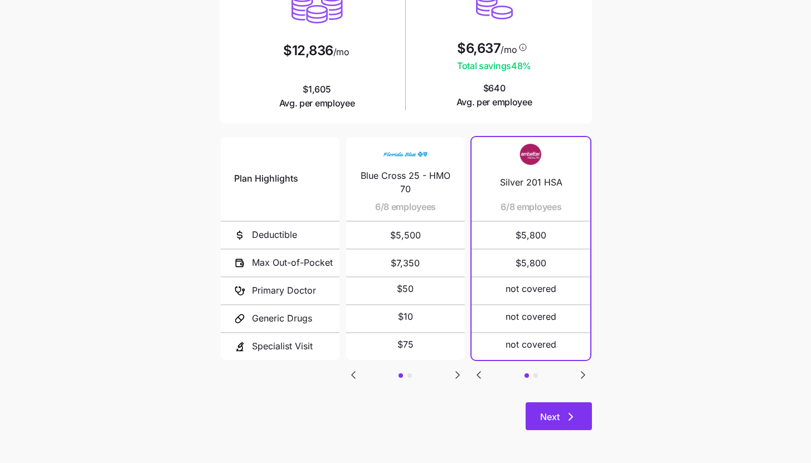
click at [582, 403] on button "Next" at bounding box center [558, 416] width 66 height 28
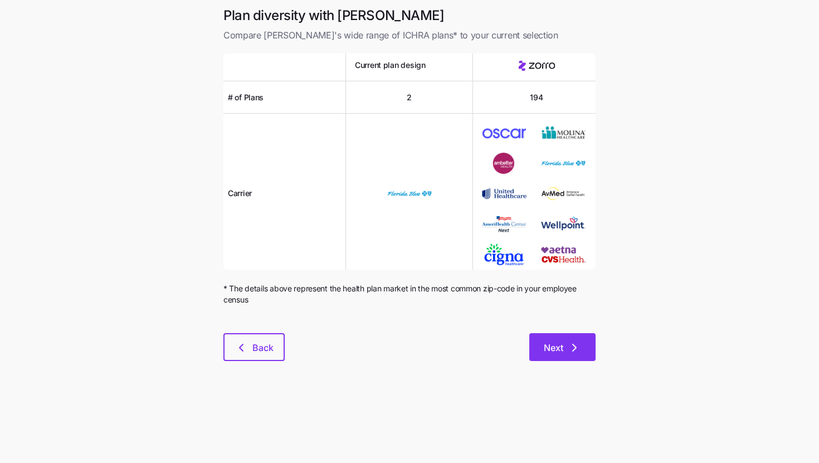
click at [595, 354] on button "Next" at bounding box center [562, 347] width 66 height 28
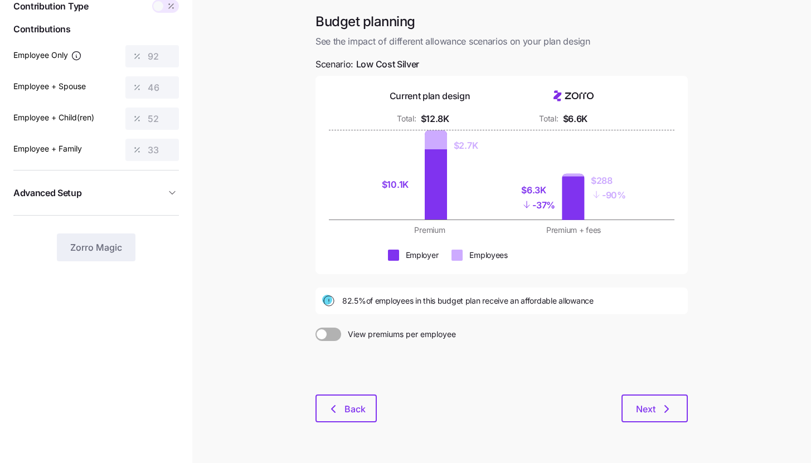
scroll to position [85, 0]
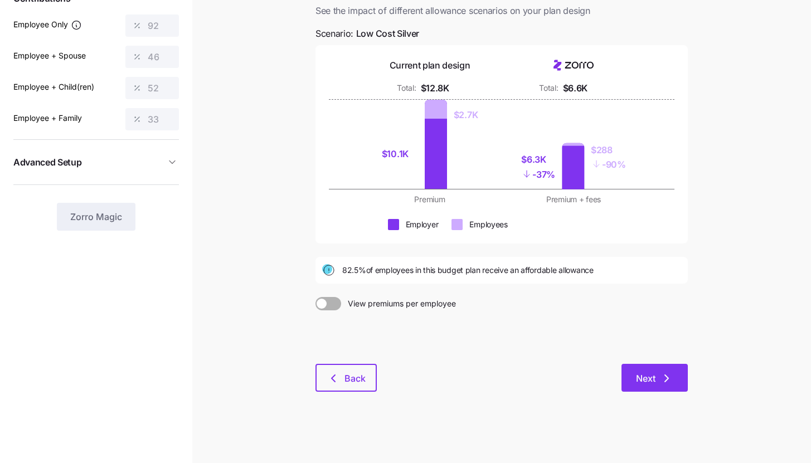
click at [645, 375] on span "Next" at bounding box center [646, 378] width 20 height 13
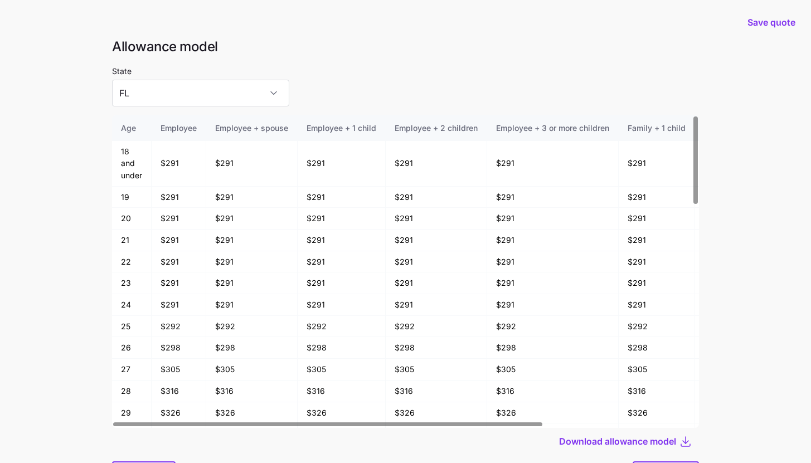
scroll to position [60, 0]
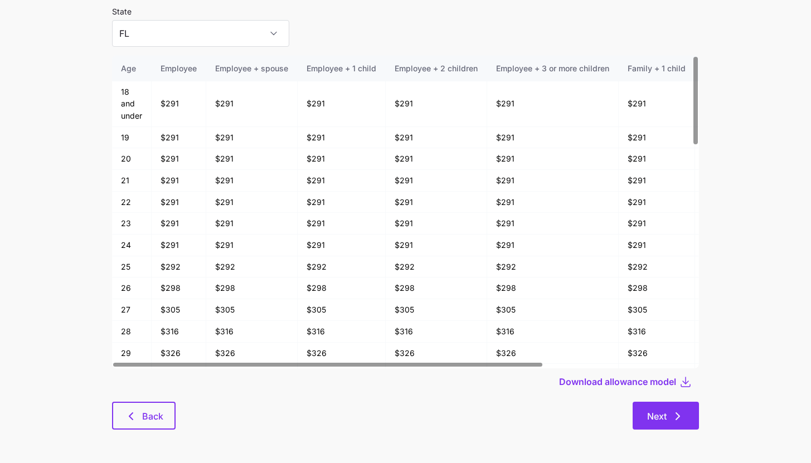
click at [664, 424] on button "Next" at bounding box center [665, 416] width 66 height 28
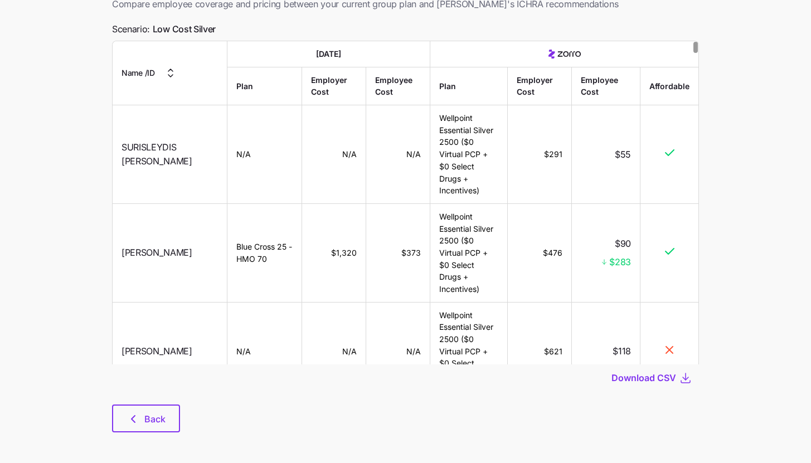
scroll to position [79, 0]
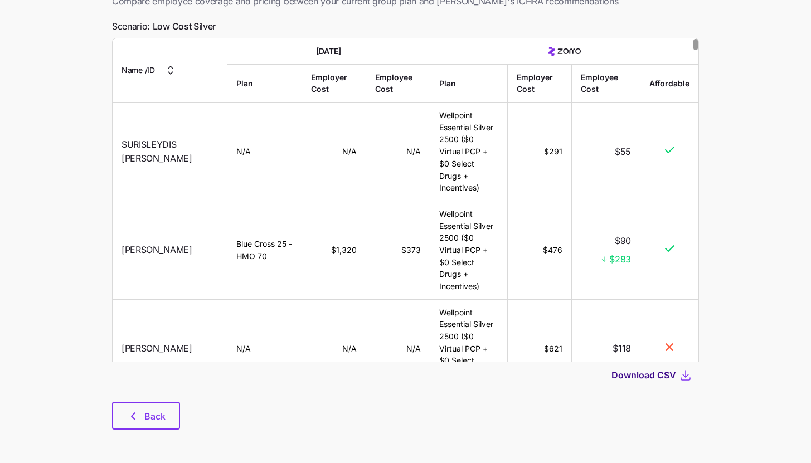
click at [664, 378] on span "Download CSV" at bounding box center [643, 374] width 65 height 13
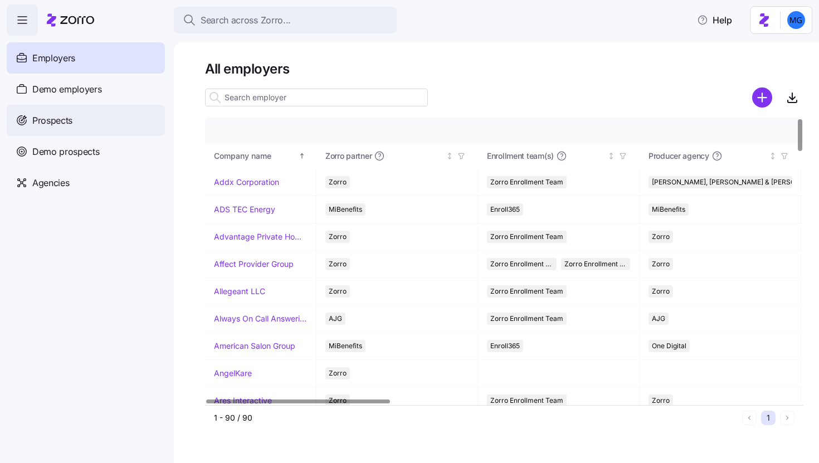
click at [139, 121] on div "Prospects" at bounding box center [86, 120] width 158 height 31
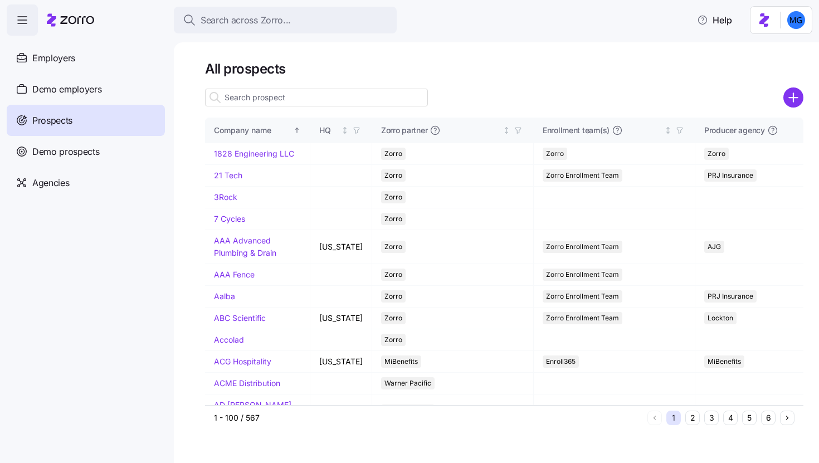
click at [804, 108] on div "All prospects Company name HQ Zorro partner Enrollment team(s) Producer agency …" at bounding box center [496, 252] width 645 height 421
click at [796, 105] on circle "add icon" at bounding box center [794, 98] width 18 height 18
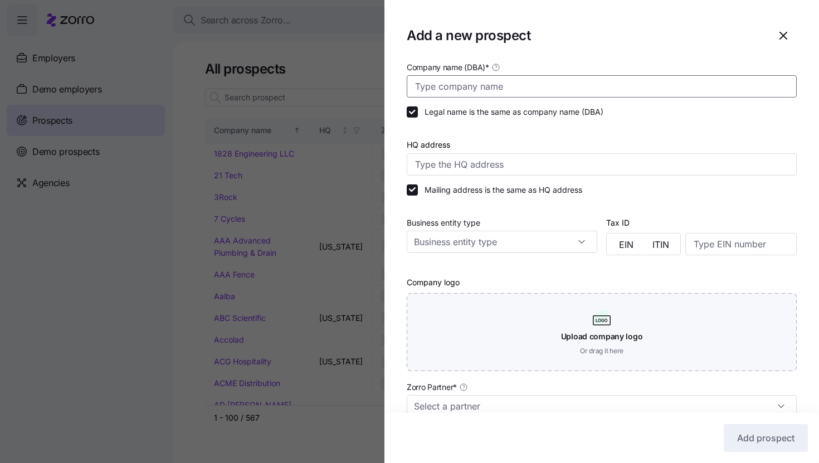
click at [649, 91] on input "Company name (DBA) *" at bounding box center [602, 86] width 390 height 22
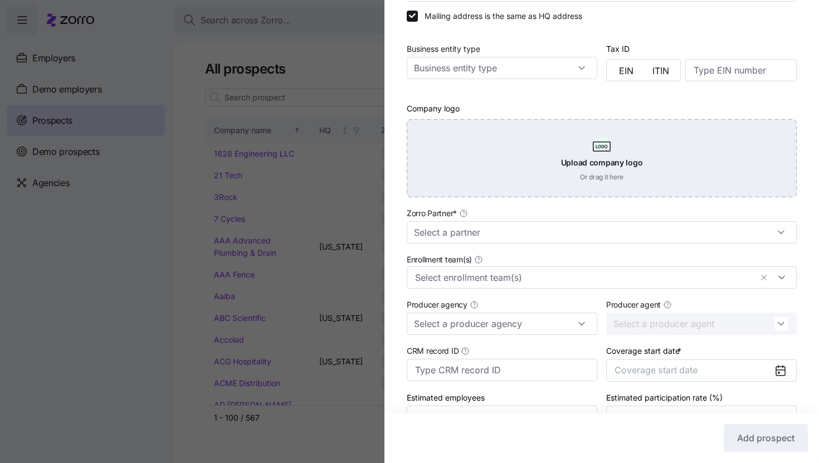
scroll to position [199, 0]
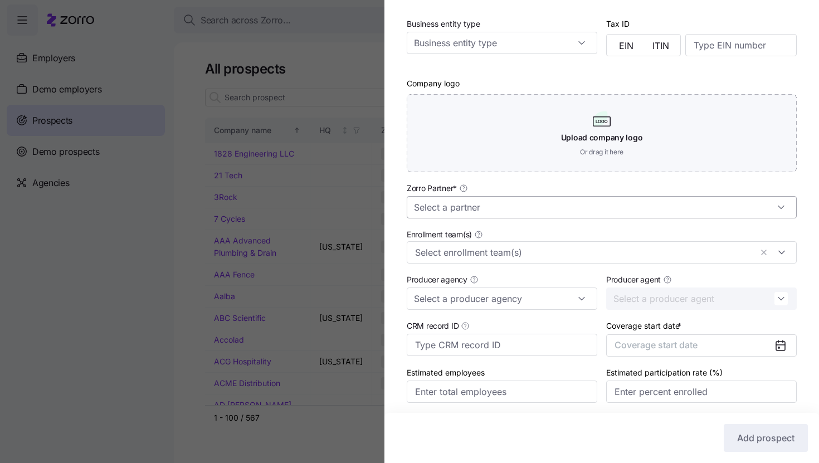
type input "Coast 2 Coast"
click at [568, 206] on input "Zorro Partner *" at bounding box center [602, 207] width 390 height 22
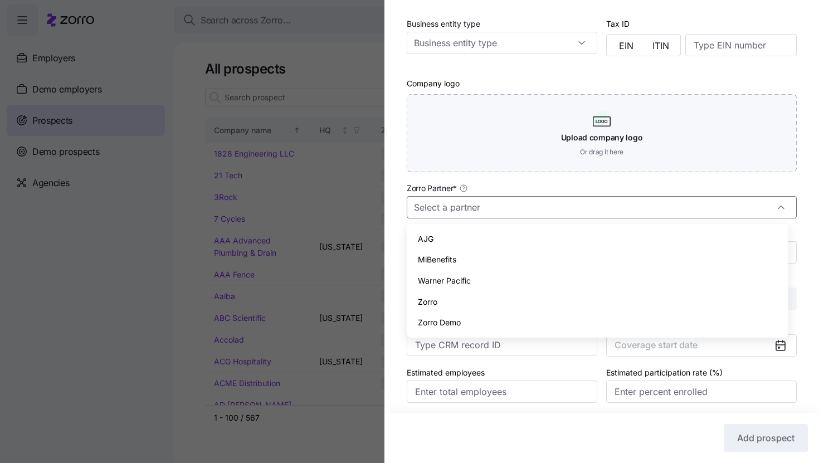
click at [517, 296] on div "Zorro" at bounding box center [597, 301] width 373 height 21
type input "Zorro"
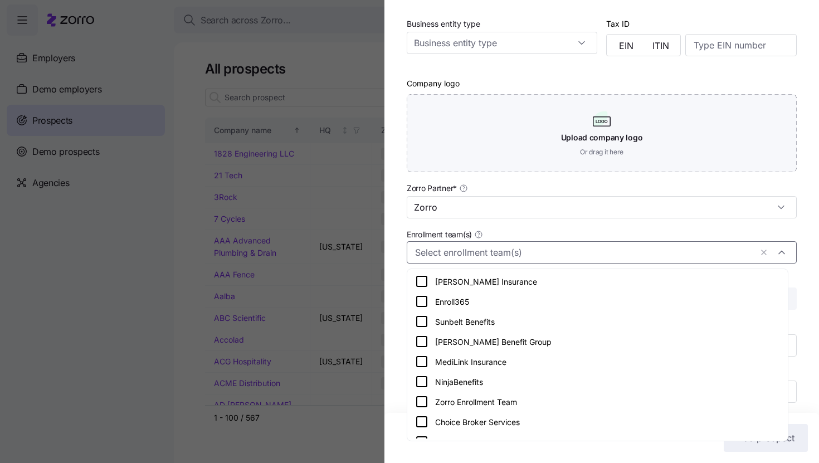
click at [520, 253] on input "Enrollment team(s)" at bounding box center [583, 252] width 337 height 14
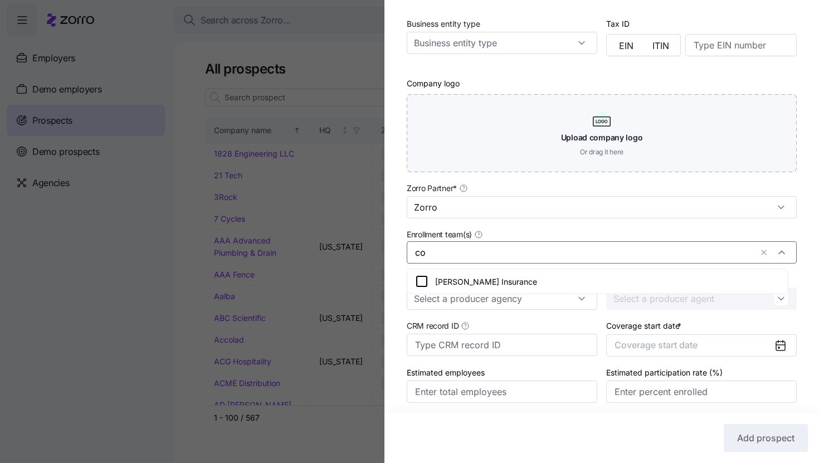
type input "c"
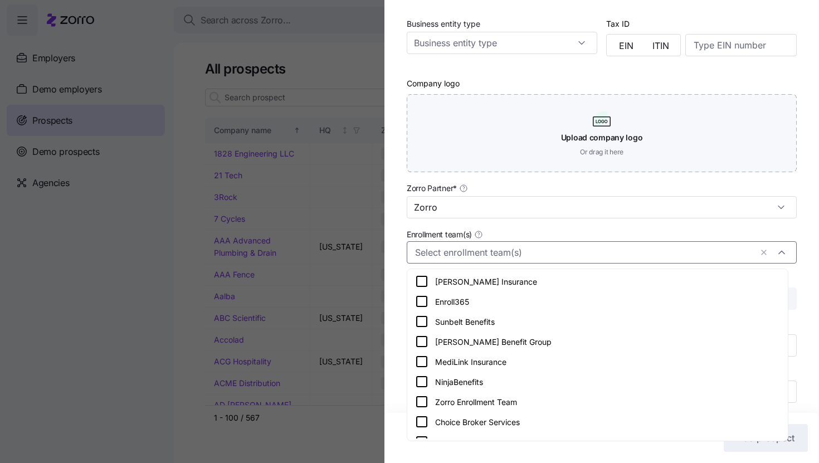
click at [488, 401] on div "Zorro Enrollment Team" at bounding box center [597, 401] width 365 height 13
click at [807, 246] on div "Company name (DBA) * Coast 2 Coast Legal name is the same as company name (DBA)…" at bounding box center [601, 143] width 435 height 564
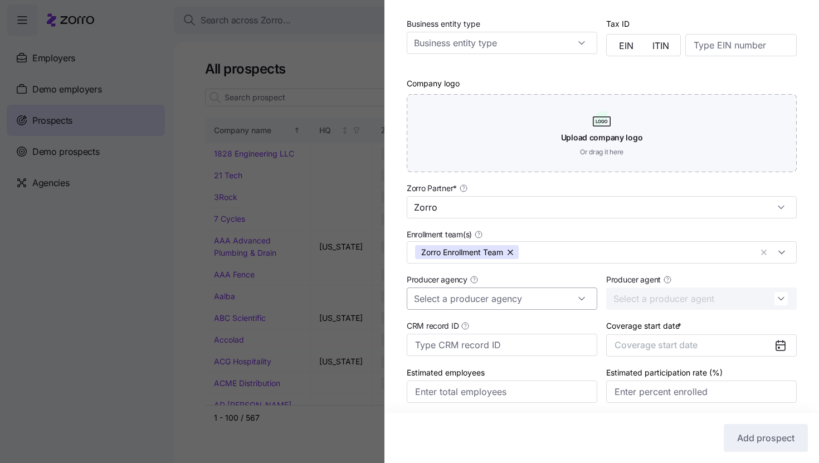
click at [567, 303] on input "Producer agency" at bounding box center [502, 299] width 191 height 22
click at [535, 319] on div "CoAdvantage" at bounding box center [500, 329] width 178 height 21
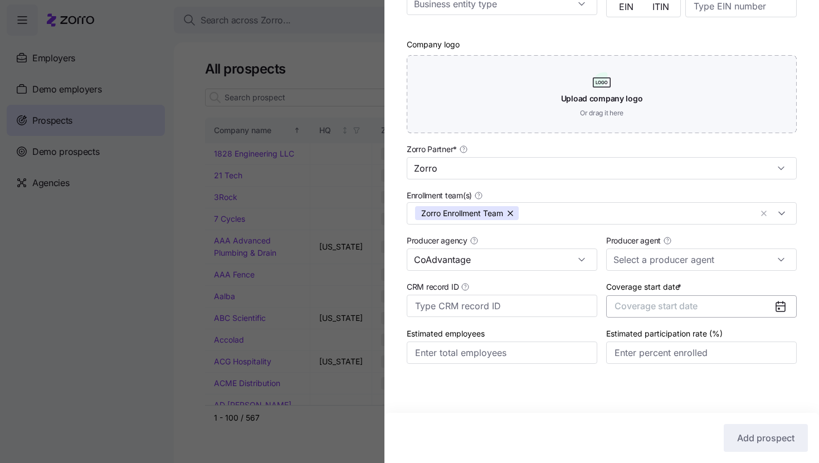
type input "CoAdvantage"
click at [762, 305] on button "Coverage start date" at bounding box center [701, 306] width 191 height 22
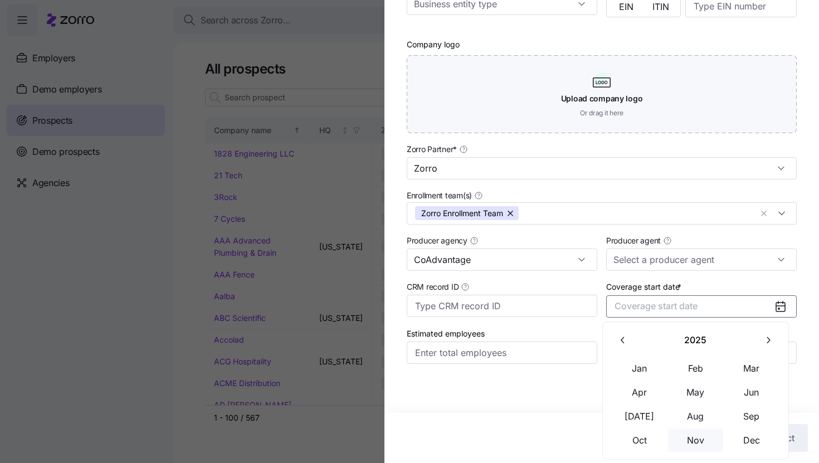
click at [688, 442] on button "Nov" at bounding box center [696, 439] width 56 height 23
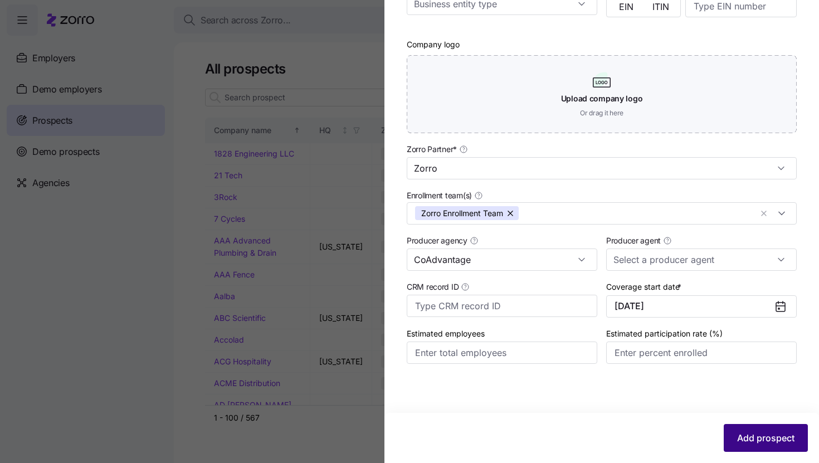
click at [746, 436] on span "Add prospect" at bounding box center [765, 437] width 57 height 13
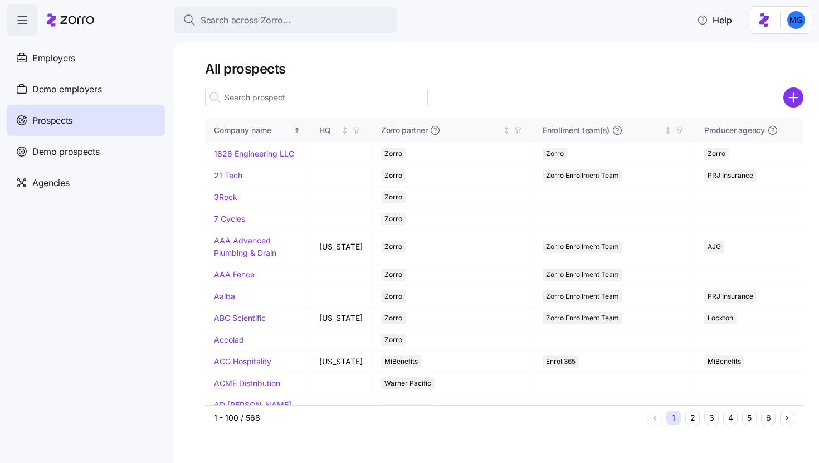
click at [386, 99] on input at bounding box center [316, 98] width 223 height 18
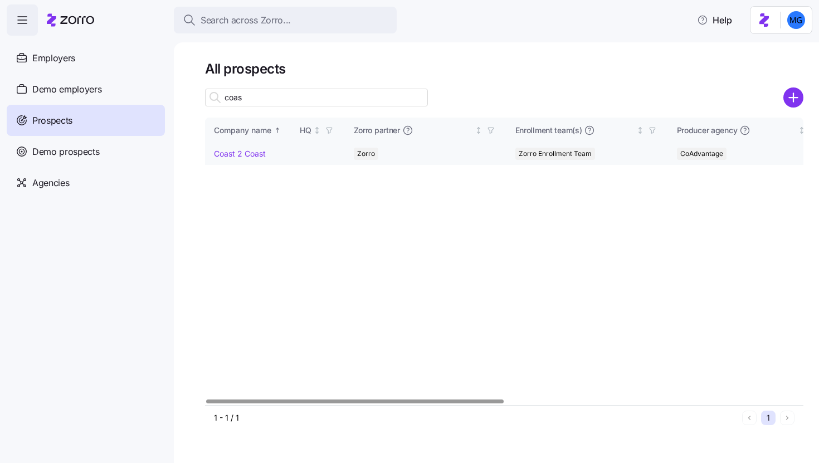
type input "coas"
click at [253, 154] on link "Coast 2 Coast" at bounding box center [240, 153] width 52 height 9
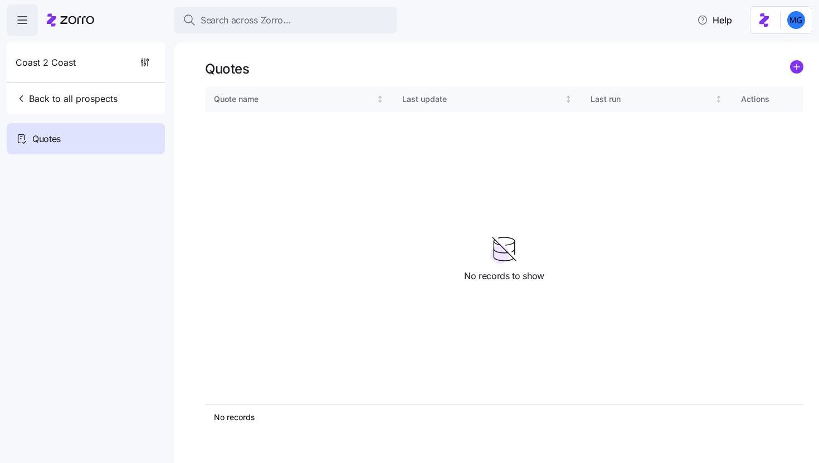
click at [804, 75] on div "Quotes Quote name Last update Last run Actions No records 1 No records to show" at bounding box center [496, 252] width 645 height 421
click at [795, 72] on circle "add icon" at bounding box center [797, 67] width 12 height 12
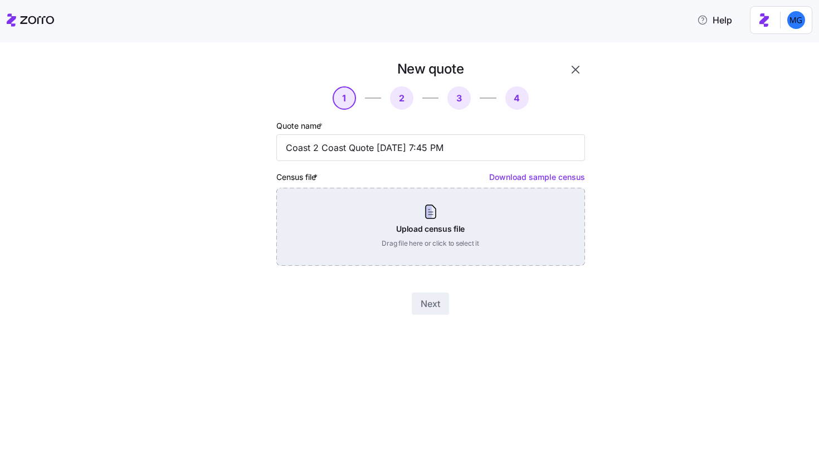
click at [467, 212] on div "Upload census file Drag file here or click to select it" at bounding box center [430, 227] width 309 height 78
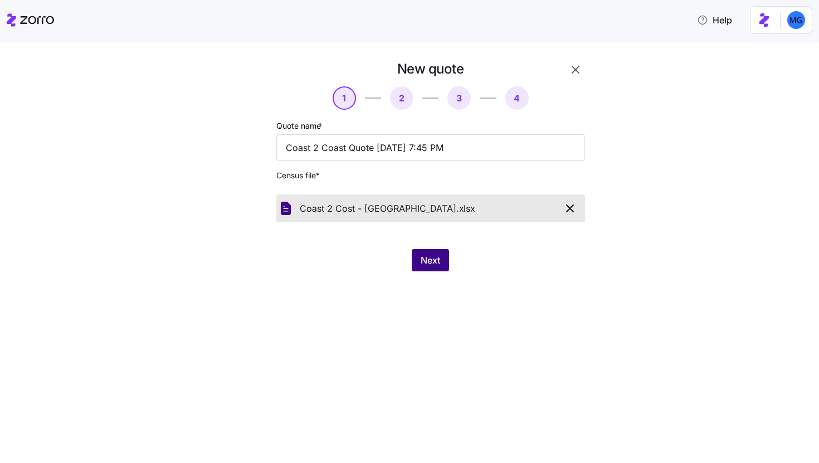
click at [441, 259] on button "Next" at bounding box center [430, 260] width 37 height 22
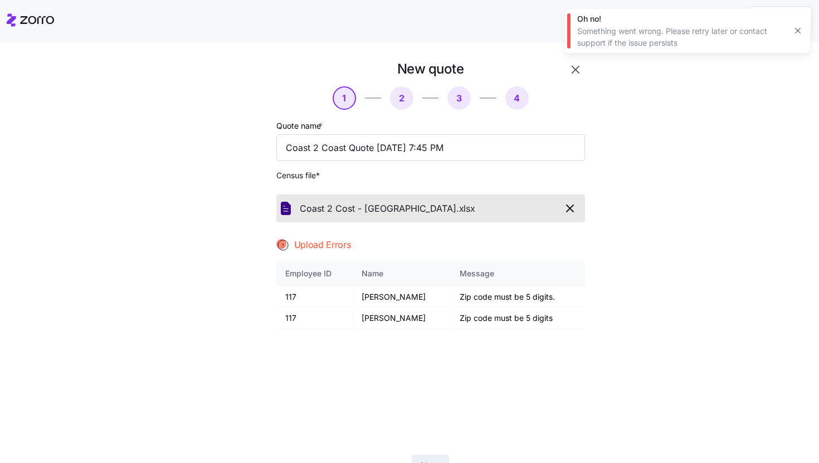
click at [796, 28] on icon "button" at bounding box center [797, 30] width 9 height 9
click at [566, 72] on button "button" at bounding box center [575, 69] width 19 height 19
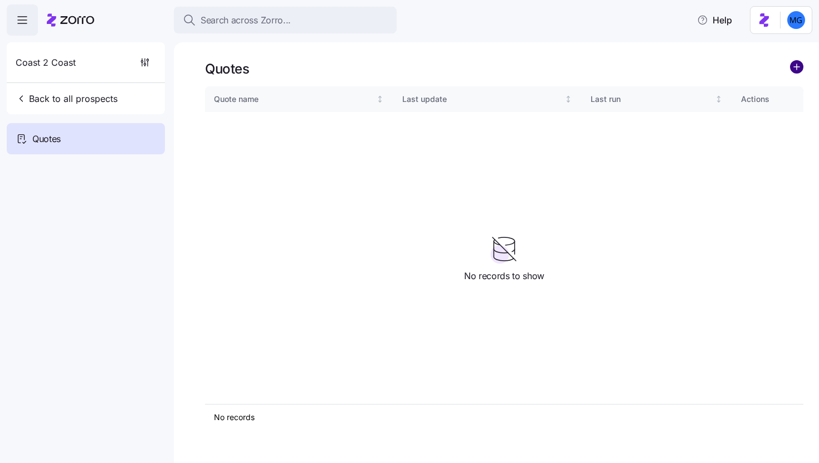
click at [796, 72] on circle "add icon" at bounding box center [797, 67] width 12 height 12
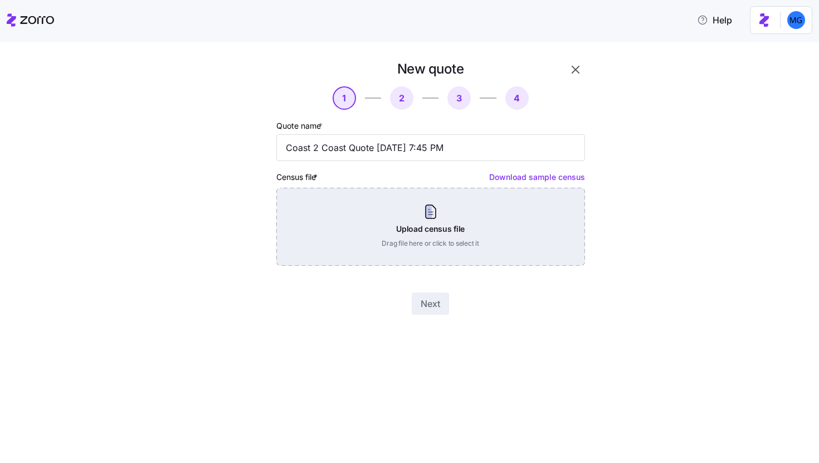
click at [437, 234] on div "Upload census file Drag file here or click to select it" at bounding box center [430, 227] width 309 height 78
click at [462, 235] on div "Upload census file Drag file here or click to select it" at bounding box center [430, 227] width 309 height 78
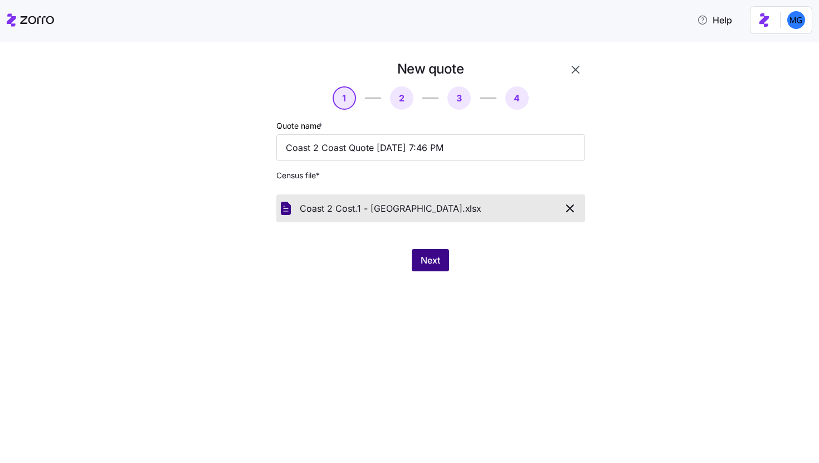
click at [434, 258] on span "Next" at bounding box center [431, 260] width 20 height 13
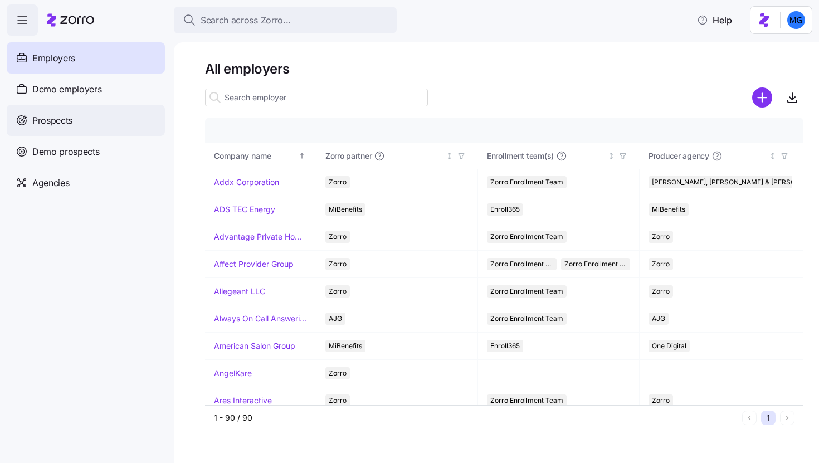
click at [120, 124] on div "Prospects" at bounding box center [86, 120] width 158 height 31
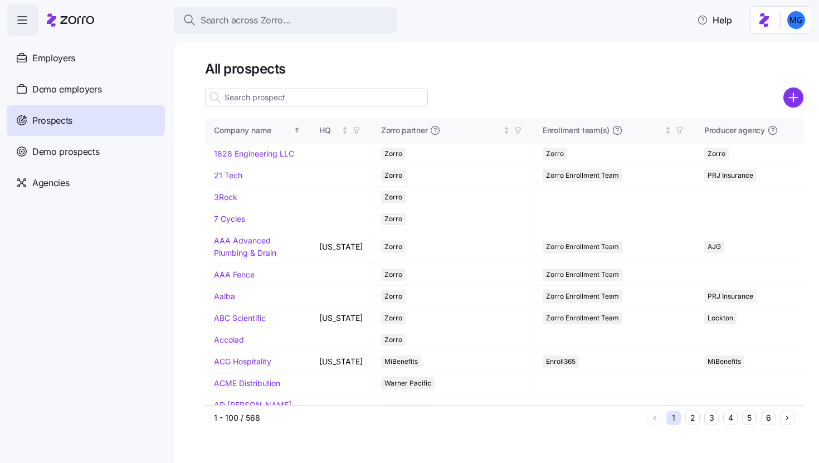
click at [394, 93] on input at bounding box center [316, 98] width 223 height 18
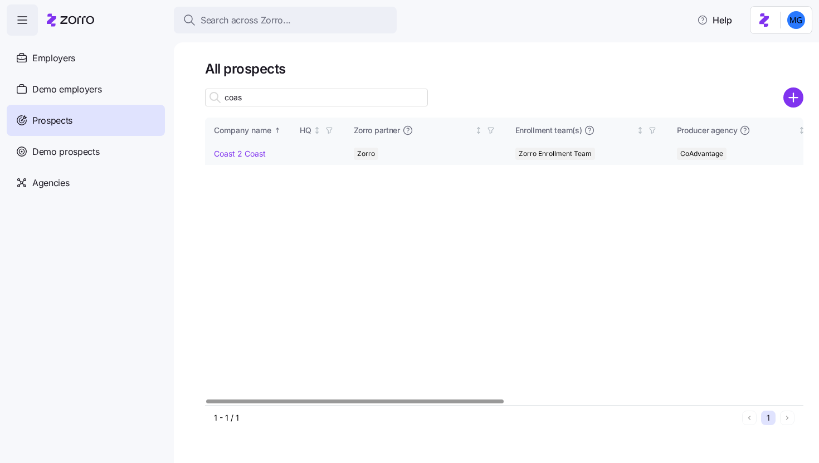
type input "coas"
click at [237, 152] on link "Coast 2 Coast" at bounding box center [240, 153] width 52 height 9
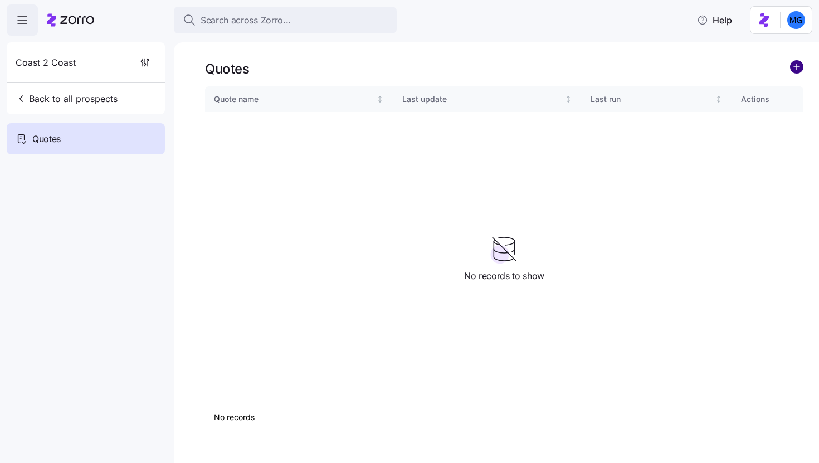
click at [796, 61] on circle "add icon" at bounding box center [797, 67] width 12 height 12
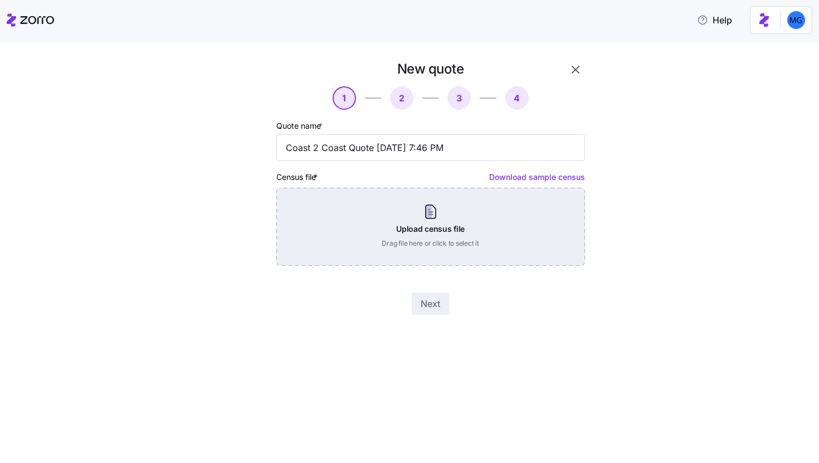
click at [428, 208] on div "Upload census file Drag file here or click to select it" at bounding box center [430, 227] width 309 height 78
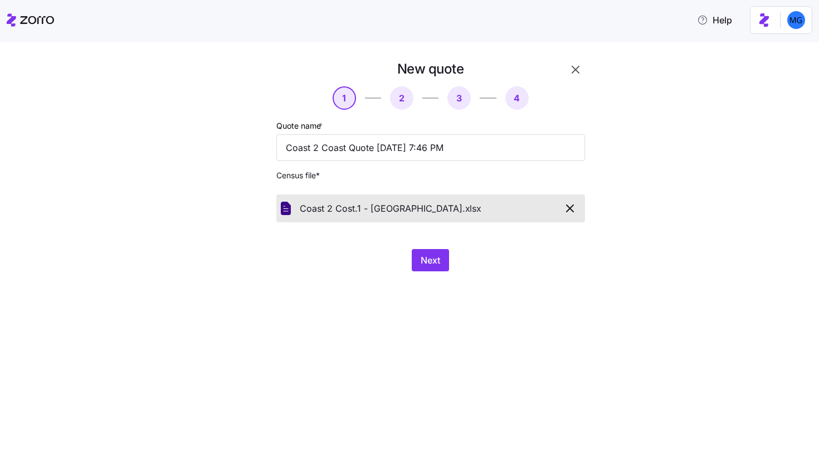
click at [440, 274] on div "New quote 1 2 3 4 Quote name * Coast 2 Coast Quote 08/24/2025 7:46 PM Census fi…" at bounding box center [417, 172] width 390 height 225
click at [440, 267] on button "Next" at bounding box center [430, 260] width 37 height 22
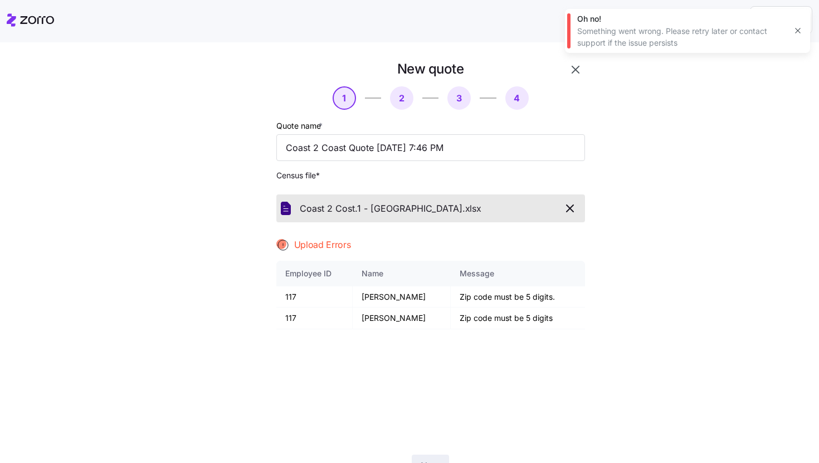
click at [798, 31] on icon "button" at bounding box center [797, 30] width 5 height 5
click at [580, 73] on button "button" at bounding box center [575, 69] width 19 height 19
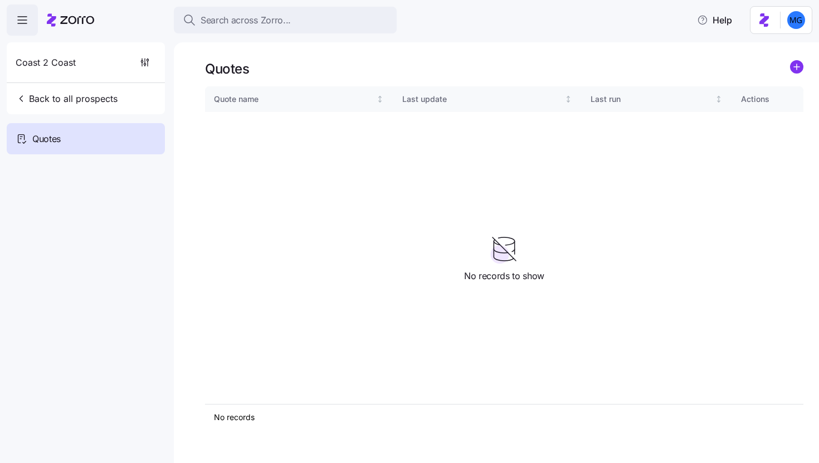
click at [802, 72] on icon "add icon" at bounding box center [796, 66] width 13 height 13
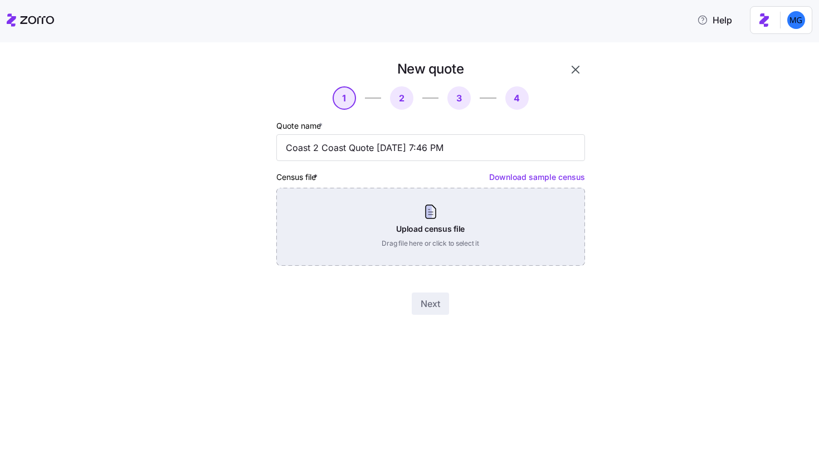
click at [422, 229] on div "Upload census file Drag file here or click to select it" at bounding box center [430, 227] width 309 height 78
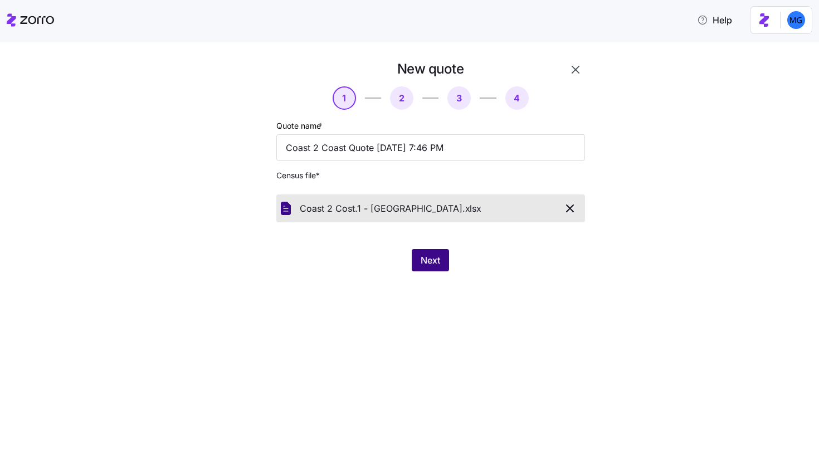
click at [413, 258] on button "Next" at bounding box center [430, 260] width 37 height 22
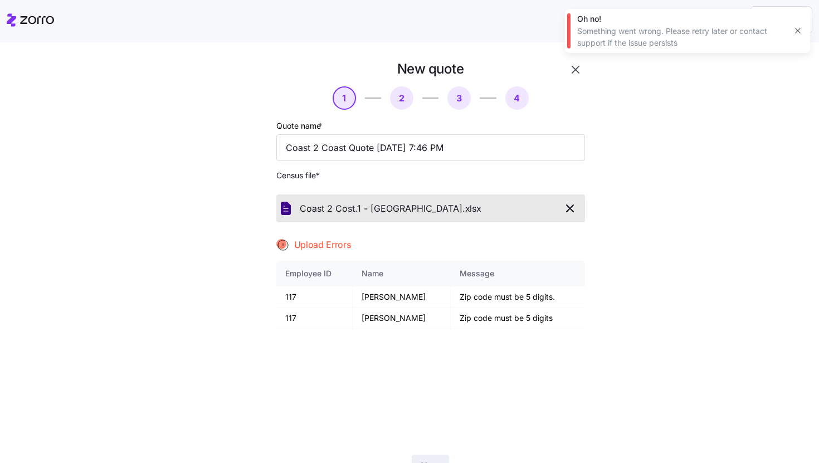
click at [796, 30] on icon "button" at bounding box center [797, 30] width 9 height 9
click at [567, 216] on button "button" at bounding box center [570, 208] width 21 height 19
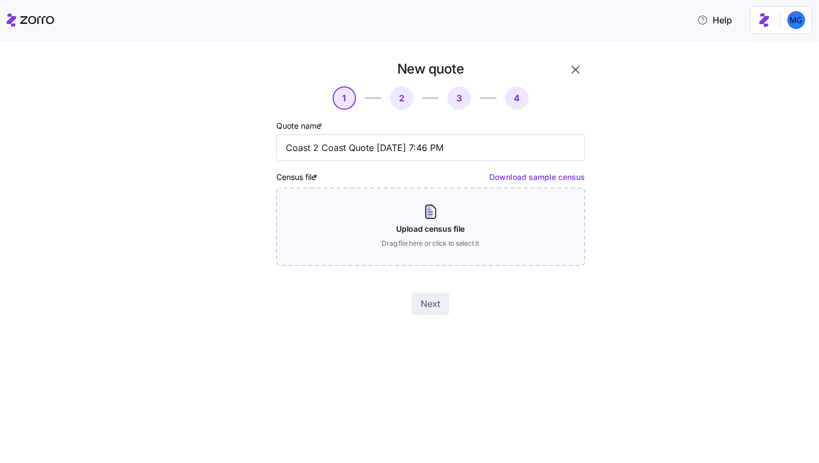
click at [563, 79] on div "New quote 1 2 3 4 Quote name * Coast 2 Coast Quote [DATE] 7:46 PM Census file *…" at bounding box center [431, 188] width 318 height 264
click at [565, 79] on div "New quote 1 2 3 4 Quote name * Coast 2 Coast Quote [DATE] 7:46 PM Census file *…" at bounding box center [431, 188] width 318 height 264
click at [577, 77] on button "button" at bounding box center [575, 69] width 19 height 19
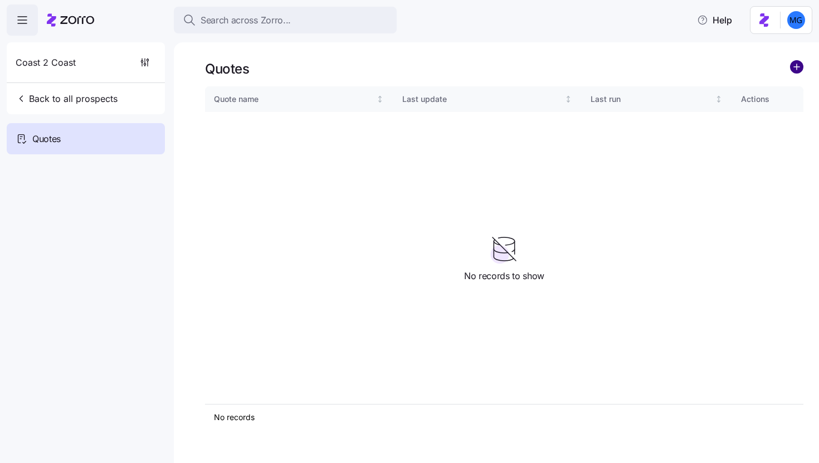
click at [795, 69] on circle "add icon" at bounding box center [797, 67] width 12 height 12
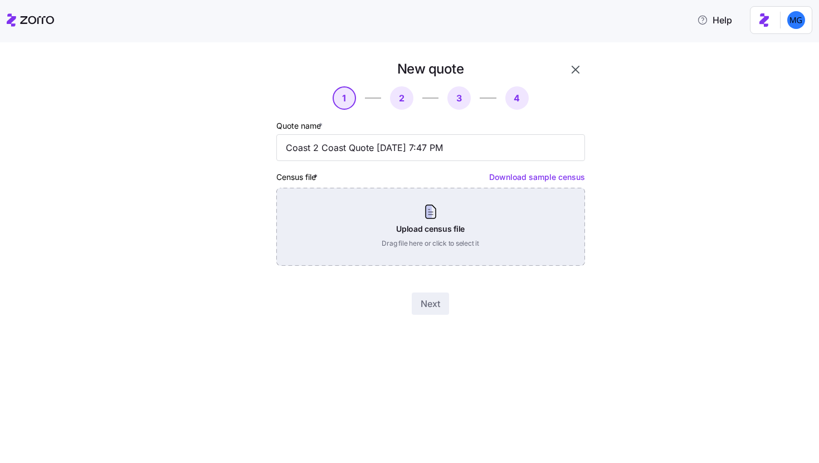
click at [469, 215] on div "Upload census file Drag file here or click to select it" at bounding box center [430, 227] width 309 height 78
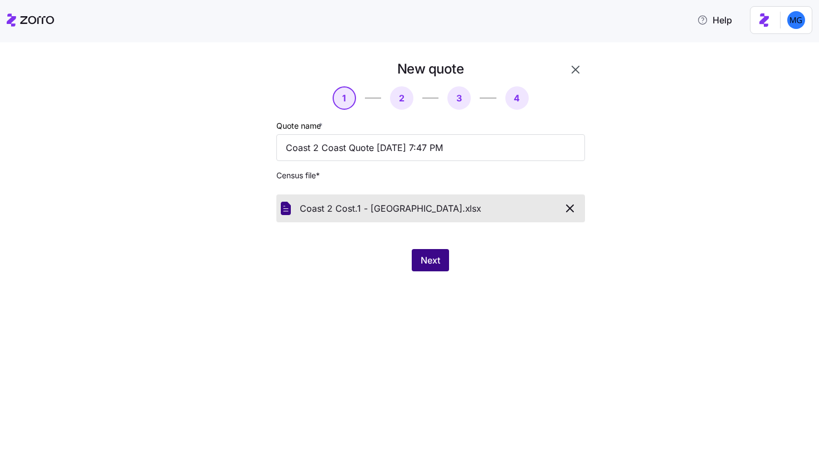
click at [421, 264] on span "Next" at bounding box center [431, 260] width 20 height 13
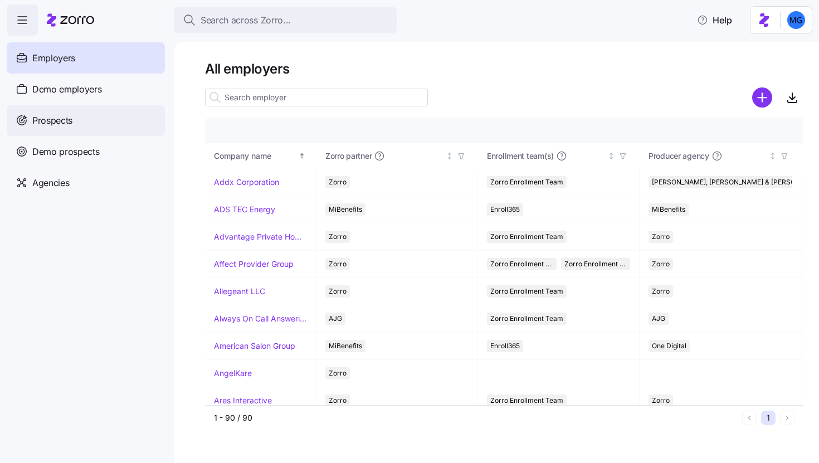
click at [111, 128] on div "Prospects" at bounding box center [86, 120] width 158 height 31
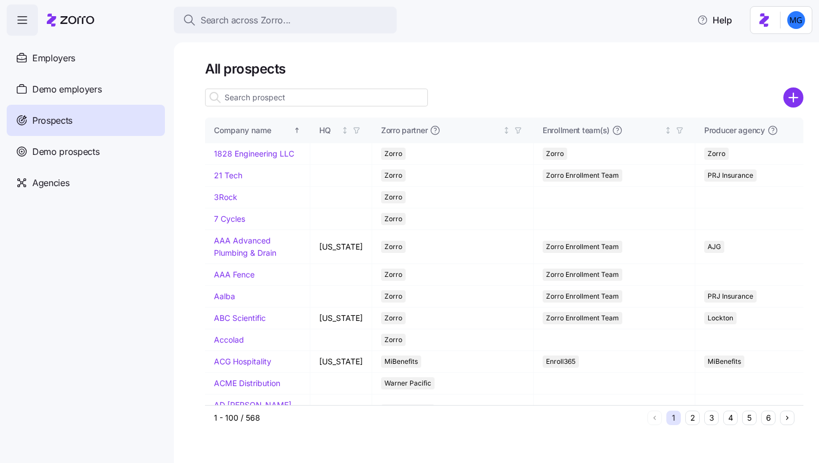
click at [330, 100] on input at bounding box center [316, 98] width 223 height 18
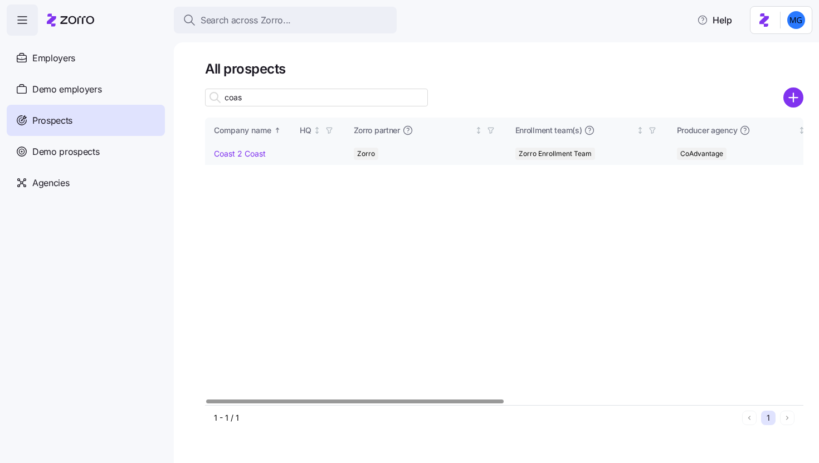
type input "coas"
click at [250, 154] on link "Coast 2 Coast" at bounding box center [240, 153] width 52 height 9
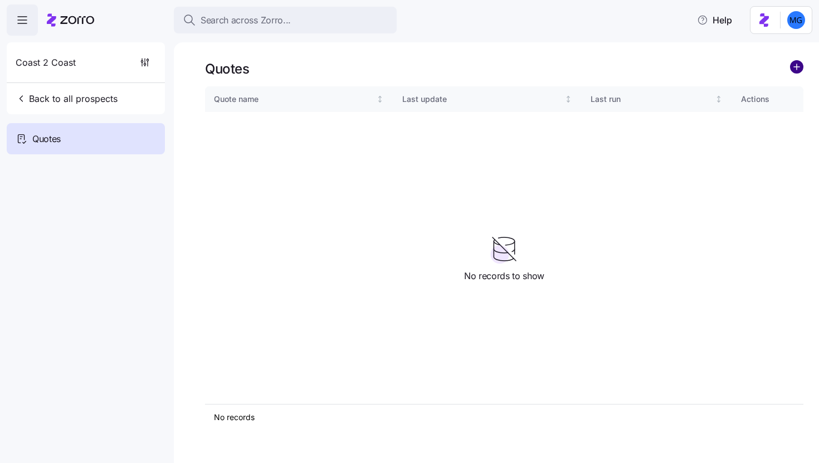
click at [797, 70] on circle "add icon" at bounding box center [797, 67] width 12 height 12
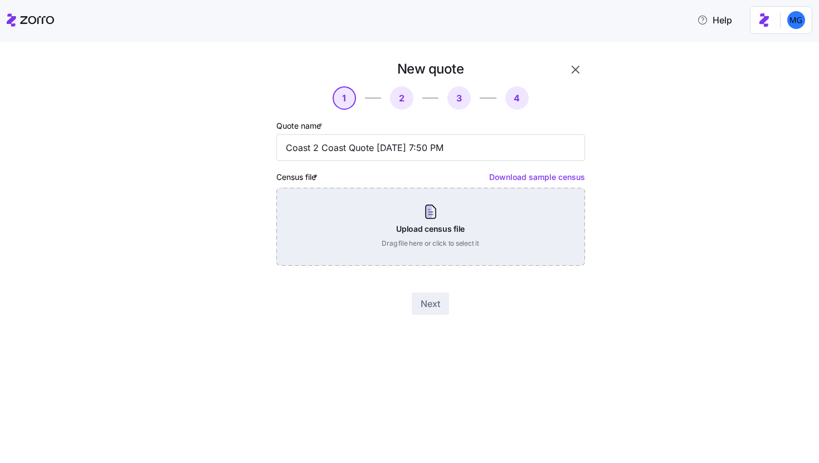
click at [437, 216] on div "Upload census file Drag file here or click to select it" at bounding box center [430, 227] width 309 height 78
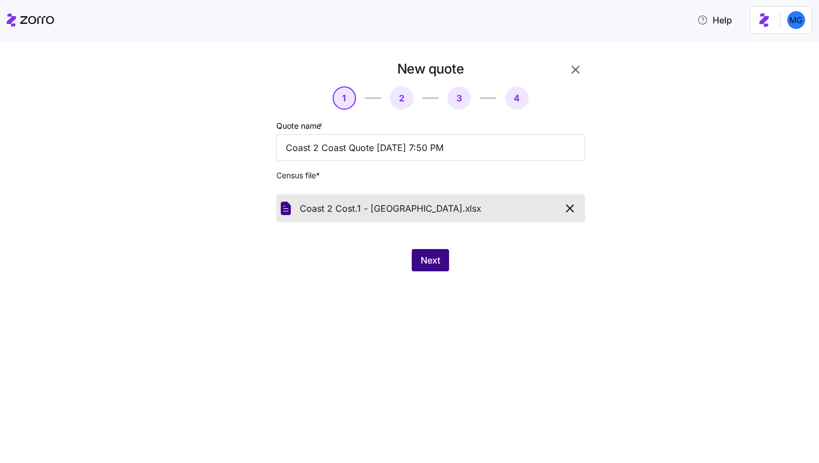
click at [431, 264] on span "Next" at bounding box center [431, 260] width 20 height 13
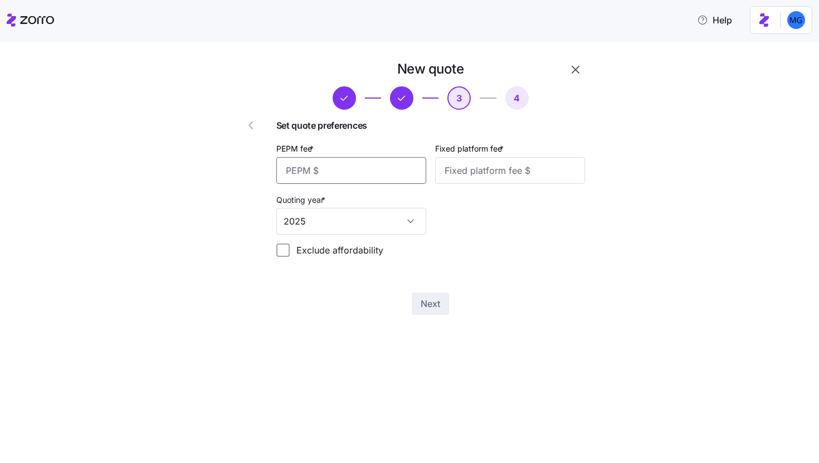
click at [399, 177] on input "PEPM fee *" at bounding box center [351, 170] width 150 height 27
type input "50"
type input "75"
click at [440, 308] on span "Next" at bounding box center [431, 303] width 20 height 13
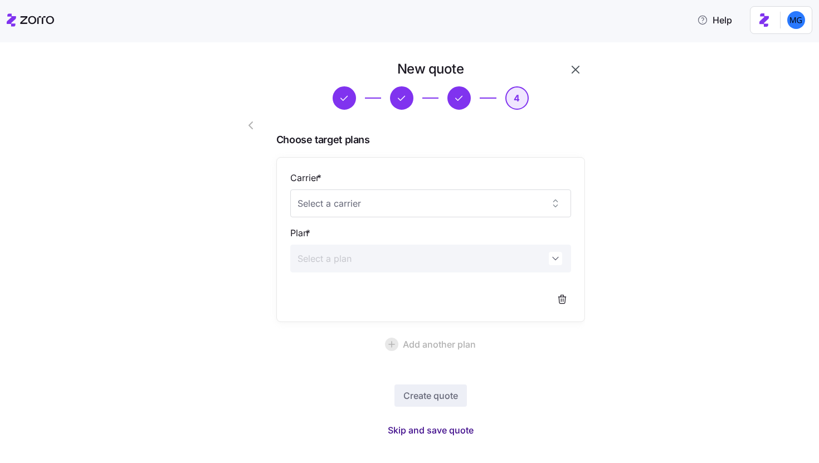
click at [434, 430] on span "Skip and save quote" at bounding box center [431, 429] width 86 height 13
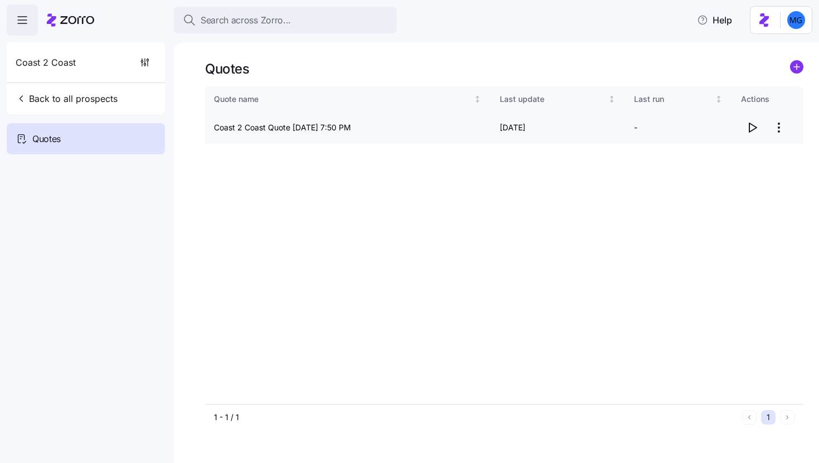
click at [749, 129] on icon "button" at bounding box center [752, 127] width 13 height 13
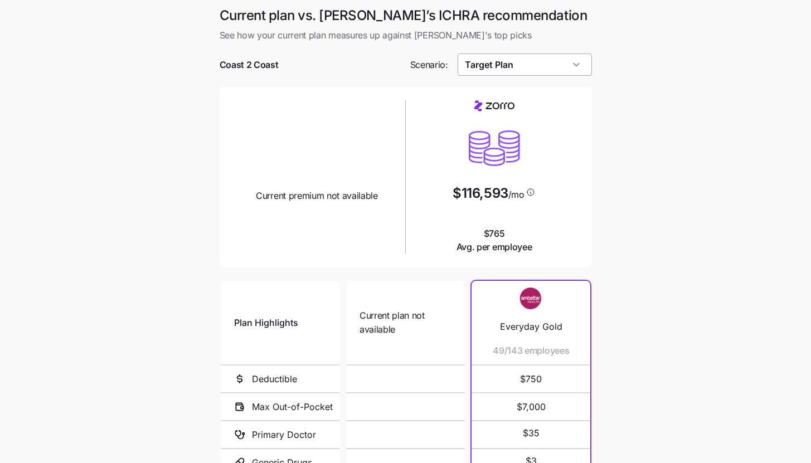
click at [551, 65] on input "Target Plan" at bounding box center [524, 64] width 134 height 22
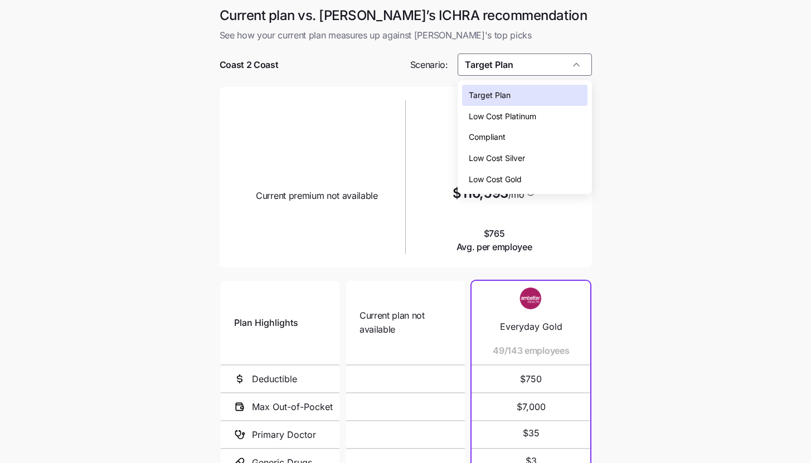
click at [533, 155] on div "Low Cost Silver" at bounding box center [524, 158] width 125 height 21
type input "Low Cost Silver"
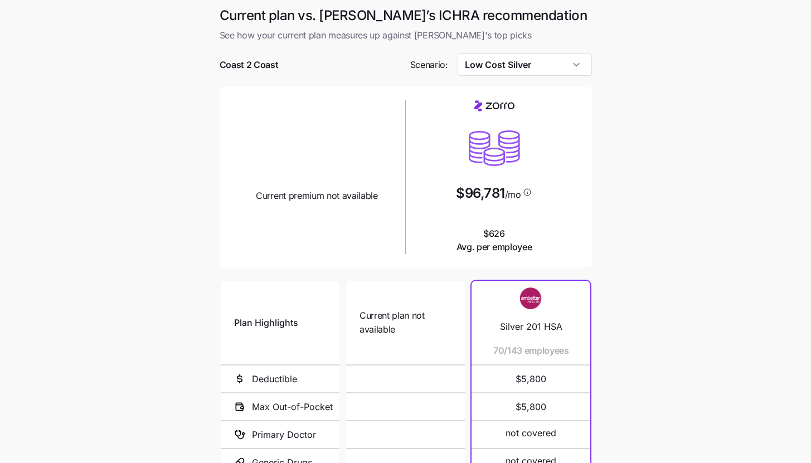
click at [640, 199] on main "Current plan vs. [PERSON_NAME]’s ICHRA recommendation See how your current plan…" at bounding box center [405, 303] width 811 height 607
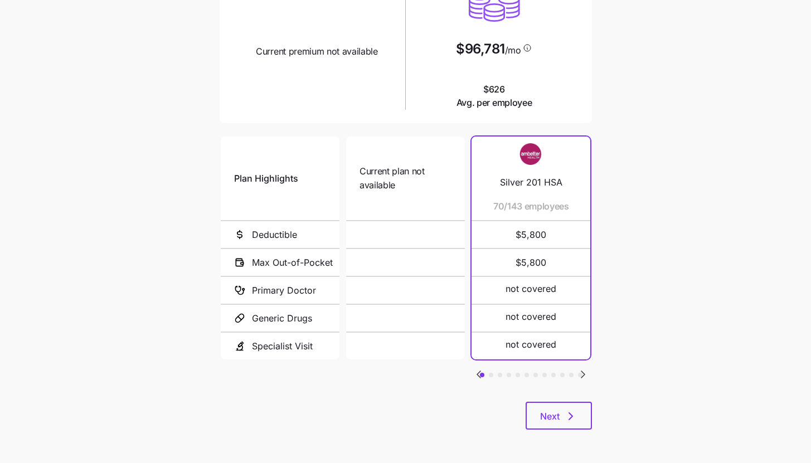
click at [568, 395] on div "Plan Highlights Deductible Max Out-of-Pocket Primary Doctor Generic Drugs Speci…" at bounding box center [406, 267] width 372 height 267
click at [567, 410] on button "Next" at bounding box center [558, 416] width 66 height 28
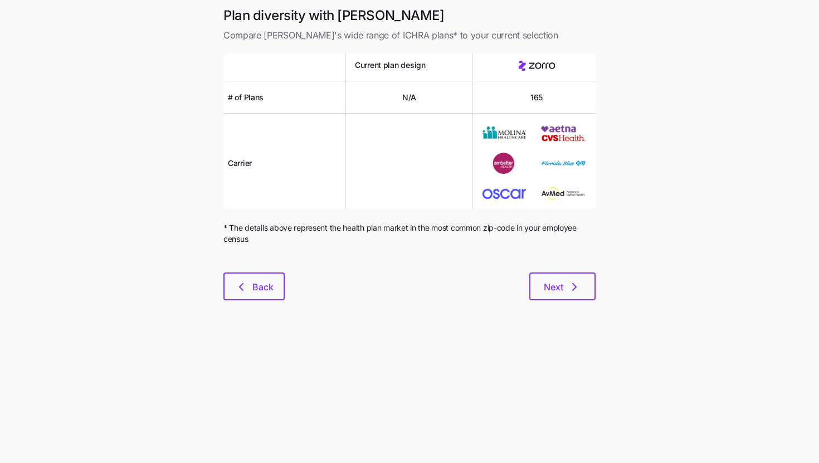
click at [587, 301] on div "Plan diversity with Zorro Compare [PERSON_NAME]'s wide range of ICHRA plans* to…" at bounding box center [410, 160] width 390 height 307
click at [587, 291] on button "Next" at bounding box center [562, 286] width 66 height 28
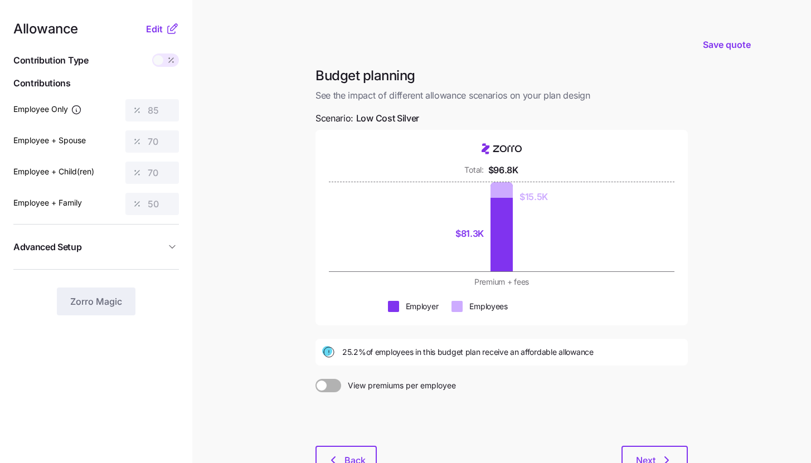
click at [173, 28] on icon at bounding box center [174, 27] width 7 height 7
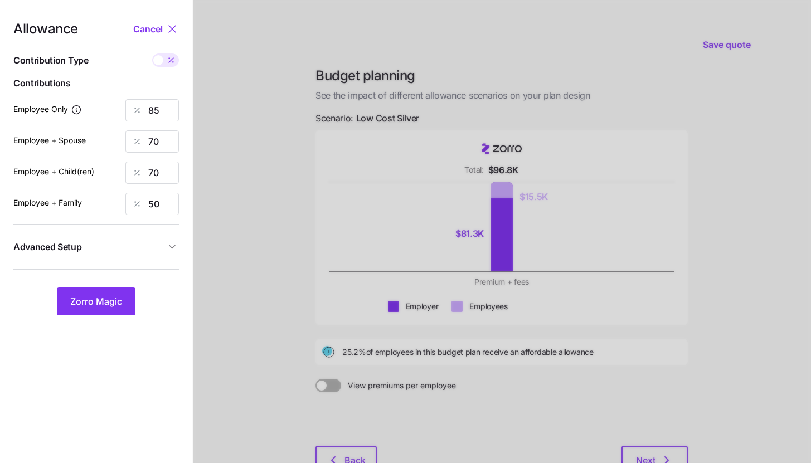
click at [141, 243] on span "Advanced Setup" at bounding box center [89, 247] width 152 height 14
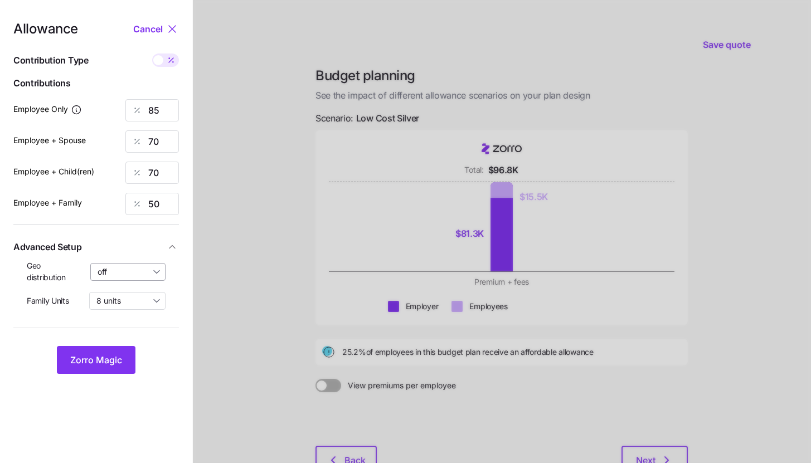
click at [137, 269] on input "off" at bounding box center [128, 272] width 76 height 18
click at [129, 329] on div "By state (21)" at bounding box center [128, 336] width 66 height 19
type input "By state (21)"
click at [111, 357] on span "Zorro Magic" at bounding box center [96, 359] width 52 height 13
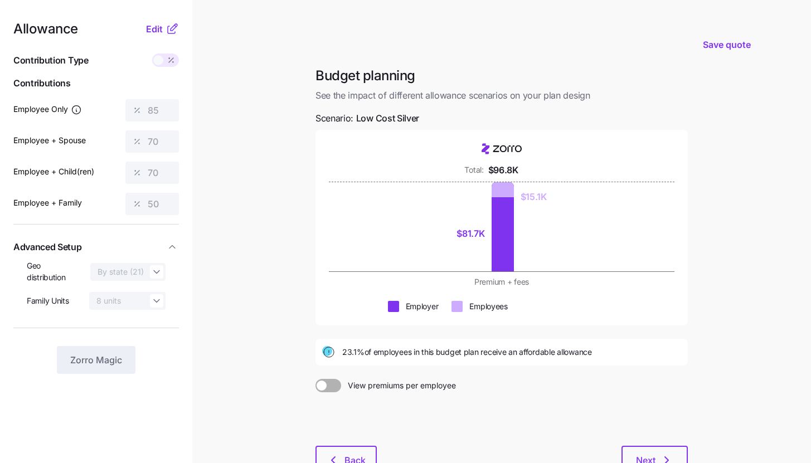
click at [167, 26] on icon at bounding box center [171, 28] width 13 height 13
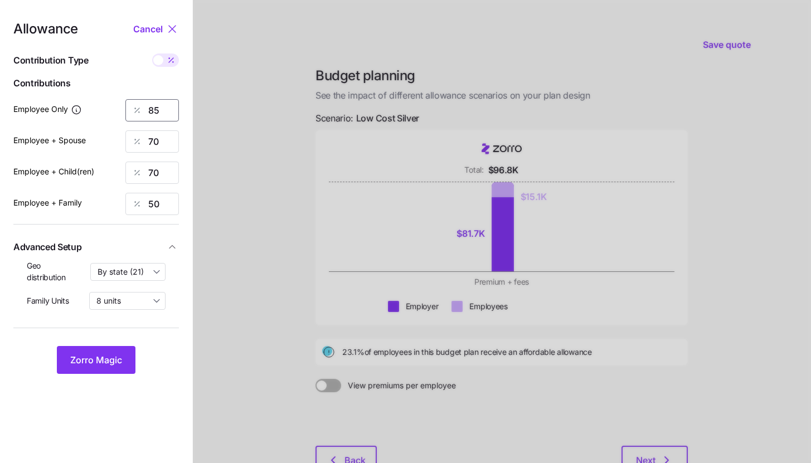
click at [162, 110] on input "85" at bounding box center [151, 110] width 53 height 22
click at [130, 348] on button "Zorro Magic" at bounding box center [96, 360] width 79 height 28
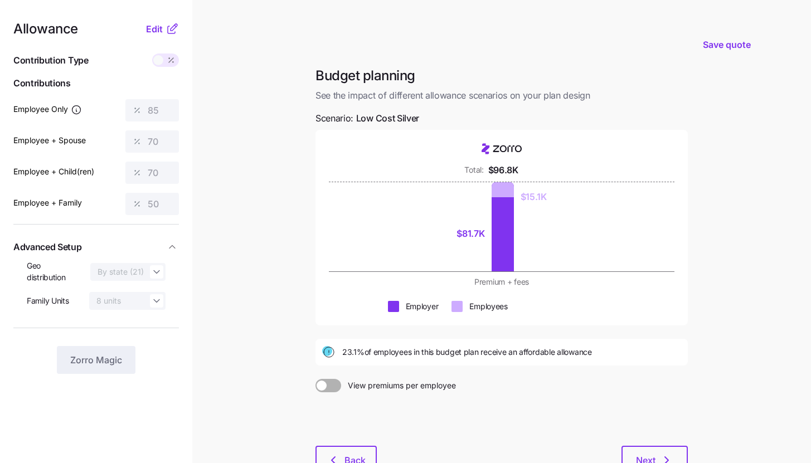
click at [171, 37] on div "Allowance Edit Contribution Type Use classes Contributions Employee Only 85 Emp…" at bounding box center [95, 198] width 165 height 352
click at [171, 28] on icon at bounding box center [174, 27] width 7 height 7
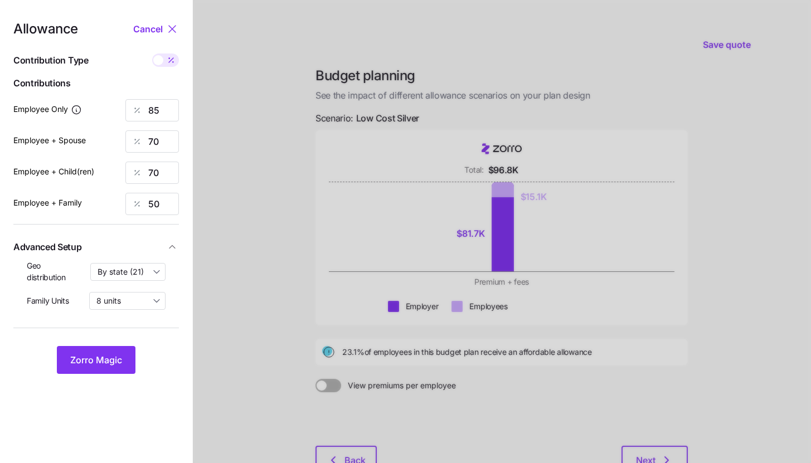
click at [172, 57] on icon at bounding box center [171, 60] width 9 height 9
click at [152, 53] on input "checkbox" at bounding box center [152, 53] width 0 height 0
type input "545"
type input "898"
type input "719"
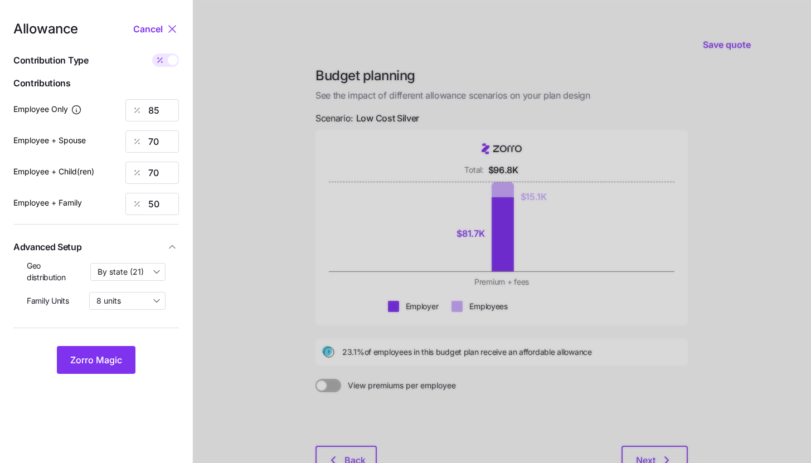
type input "834"
click at [169, 142] on input "898" at bounding box center [151, 141] width 53 height 22
type input "545"
click at [164, 171] on input "719" at bounding box center [151, 173] width 53 height 22
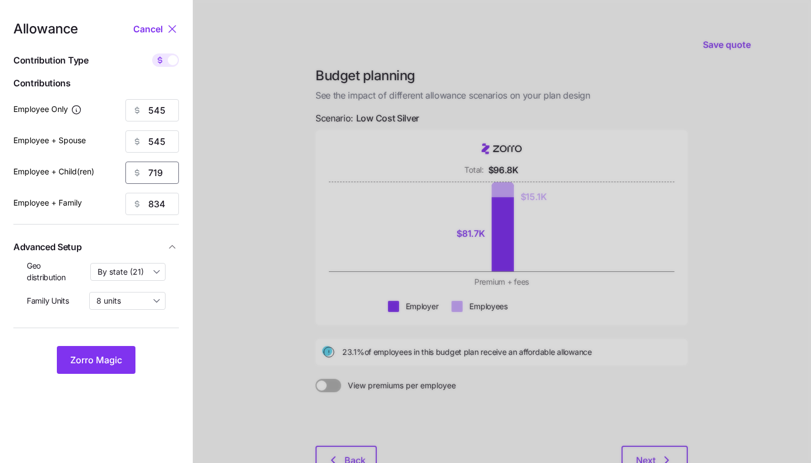
click at [164, 171] on input "719" at bounding box center [151, 173] width 53 height 22
type input "545"
click at [159, 201] on input "834" at bounding box center [151, 204] width 53 height 22
type input "545"
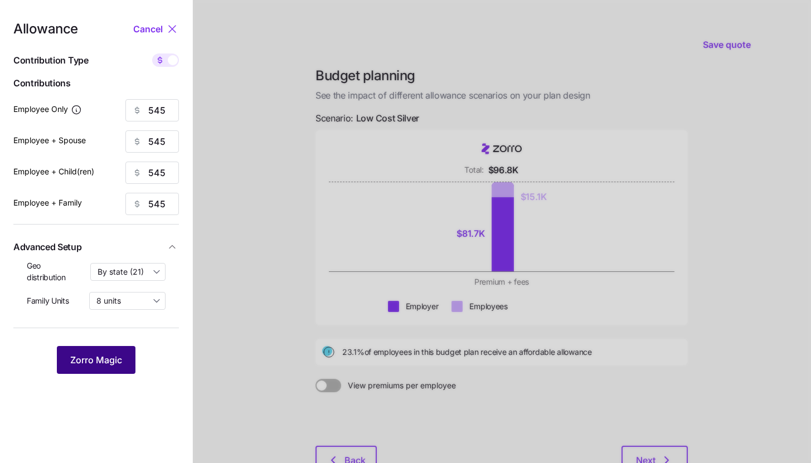
click at [106, 366] on span "Zorro Magic" at bounding box center [96, 359] width 52 height 13
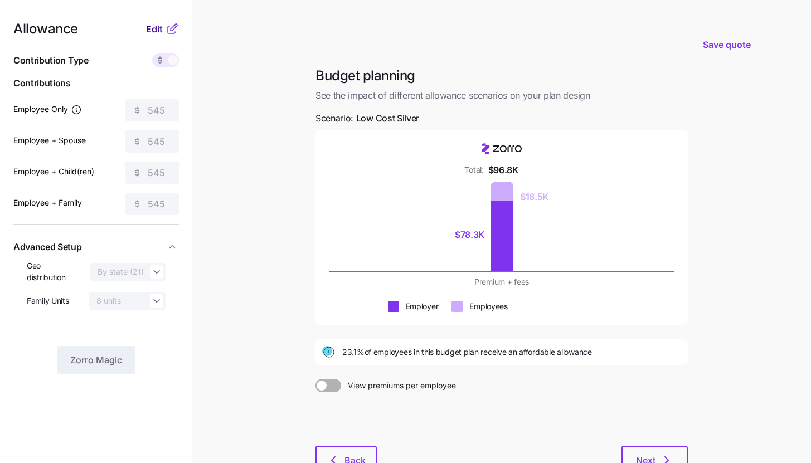
click at [160, 29] on span "Edit" at bounding box center [154, 28] width 17 height 13
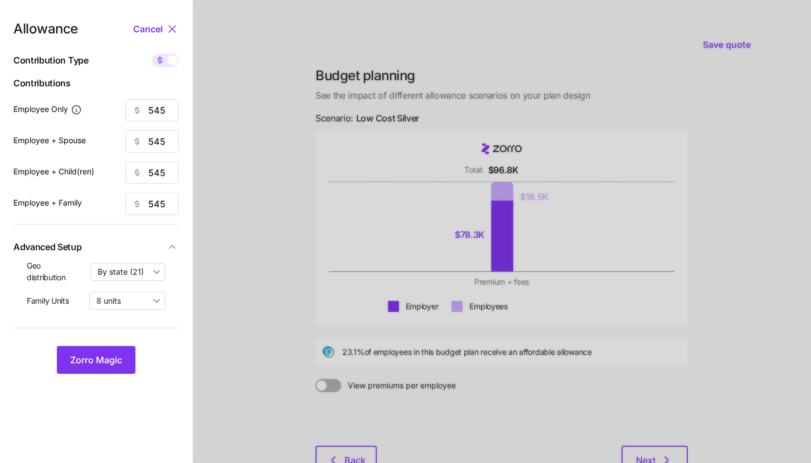
click at [164, 51] on div "Allowance Cancel Contribution Type Use classes Contributions Employee Only 545 …" at bounding box center [95, 198] width 165 height 352
click at [165, 62] on span at bounding box center [160, 59] width 16 height 13
click at [152, 53] on input "checkbox" at bounding box center [152, 53] width 0 height 0
type input "85"
type input "42"
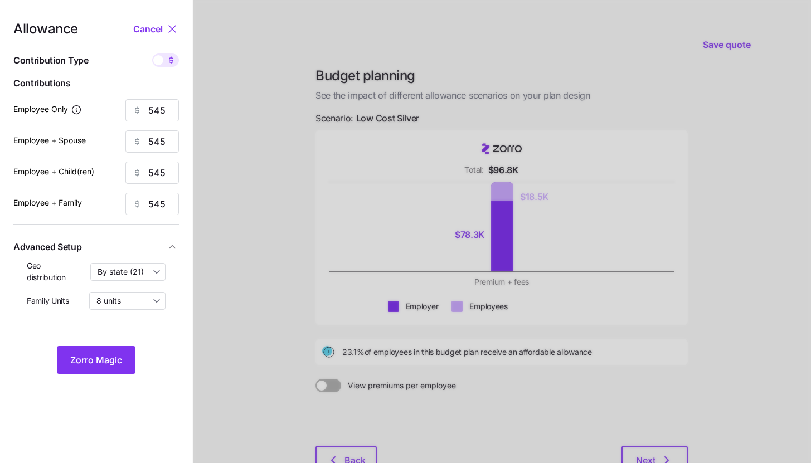
type input "53"
type input "33"
click at [96, 368] on button "Zorro Magic" at bounding box center [96, 360] width 79 height 28
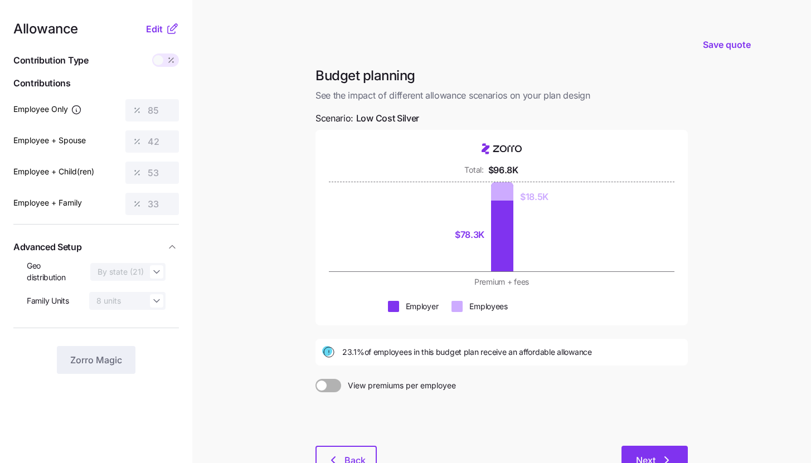
click at [644, 445] on div "Budget planning See the impact of different allowance scenarios on your plan de…" at bounding box center [501, 277] width 390 height 420
click at [664, 451] on button "Next" at bounding box center [654, 460] width 66 height 28
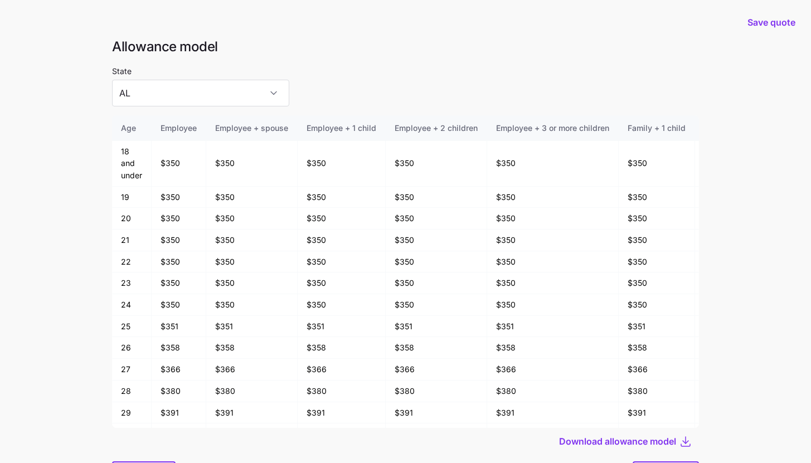
scroll to position [60, 0]
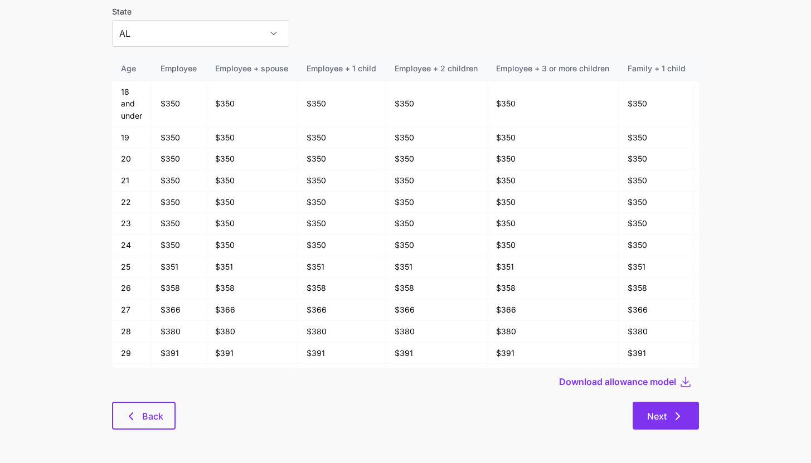
click at [679, 408] on button "Next" at bounding box center [665, 416] width 66 height 28
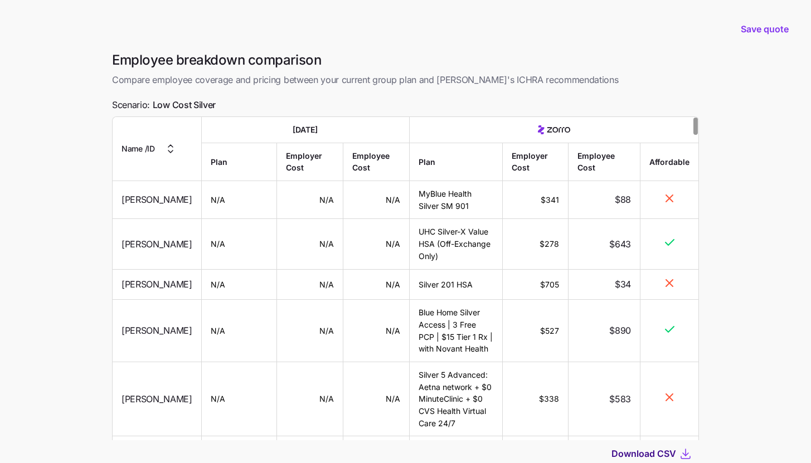
click at [647, 455] on span "Download CSV" at bounding box center [643, 453] width 65 height 13
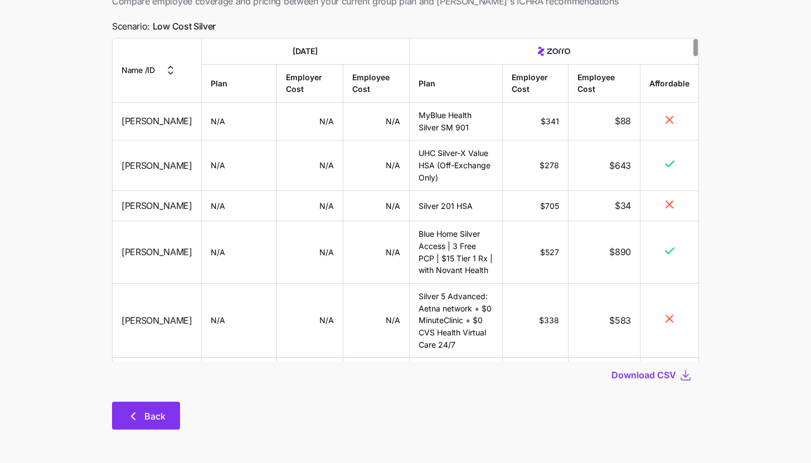
click at [137, 407] on button "Back" at bounding box center [146, 416] width 68 height 28
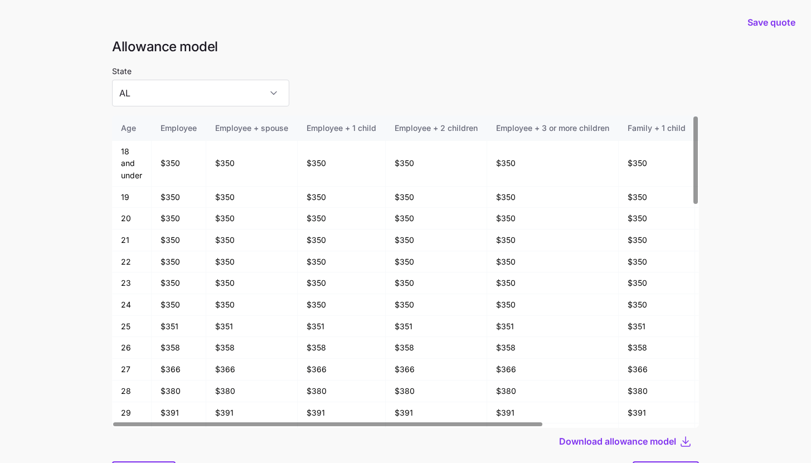
scroll to position [60, 0]
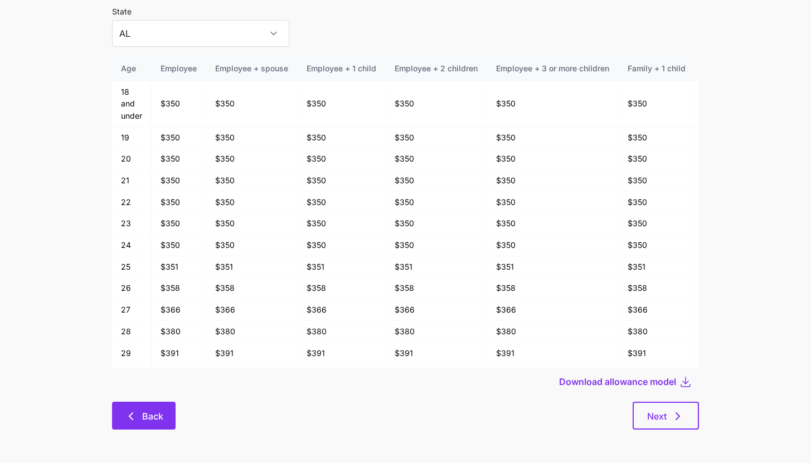
click at [149, 413] on span "Back" at bounding box center [152, 416] width 21 height 13
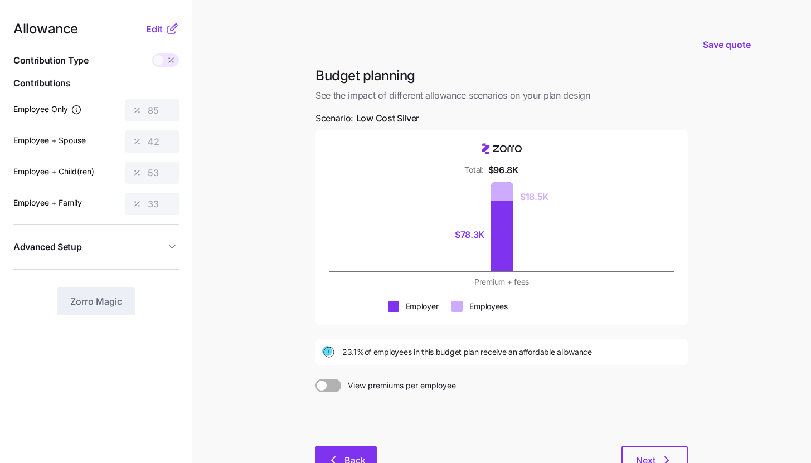
click at [338, 457] on icon "button" at bounding box center [333, 460] width 13 height 13
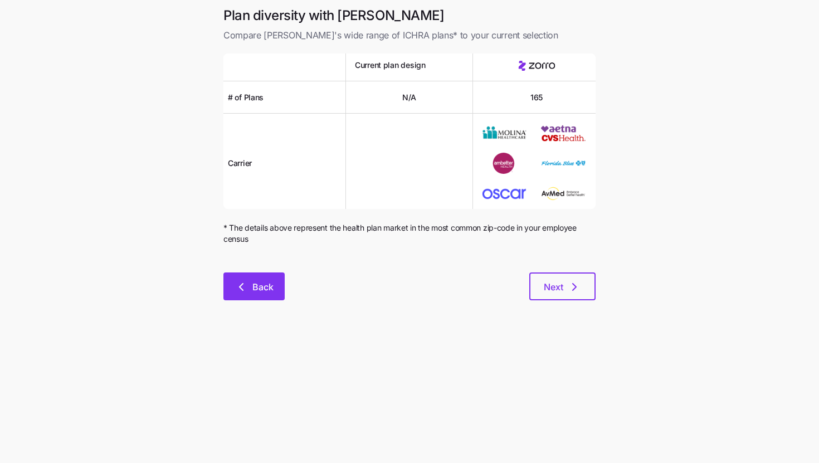
click at [232, 285] on button "Back" at bounding box center [253, 286] width 61 height 28
